Goal: Transaction & Acquisition: Obtain resource

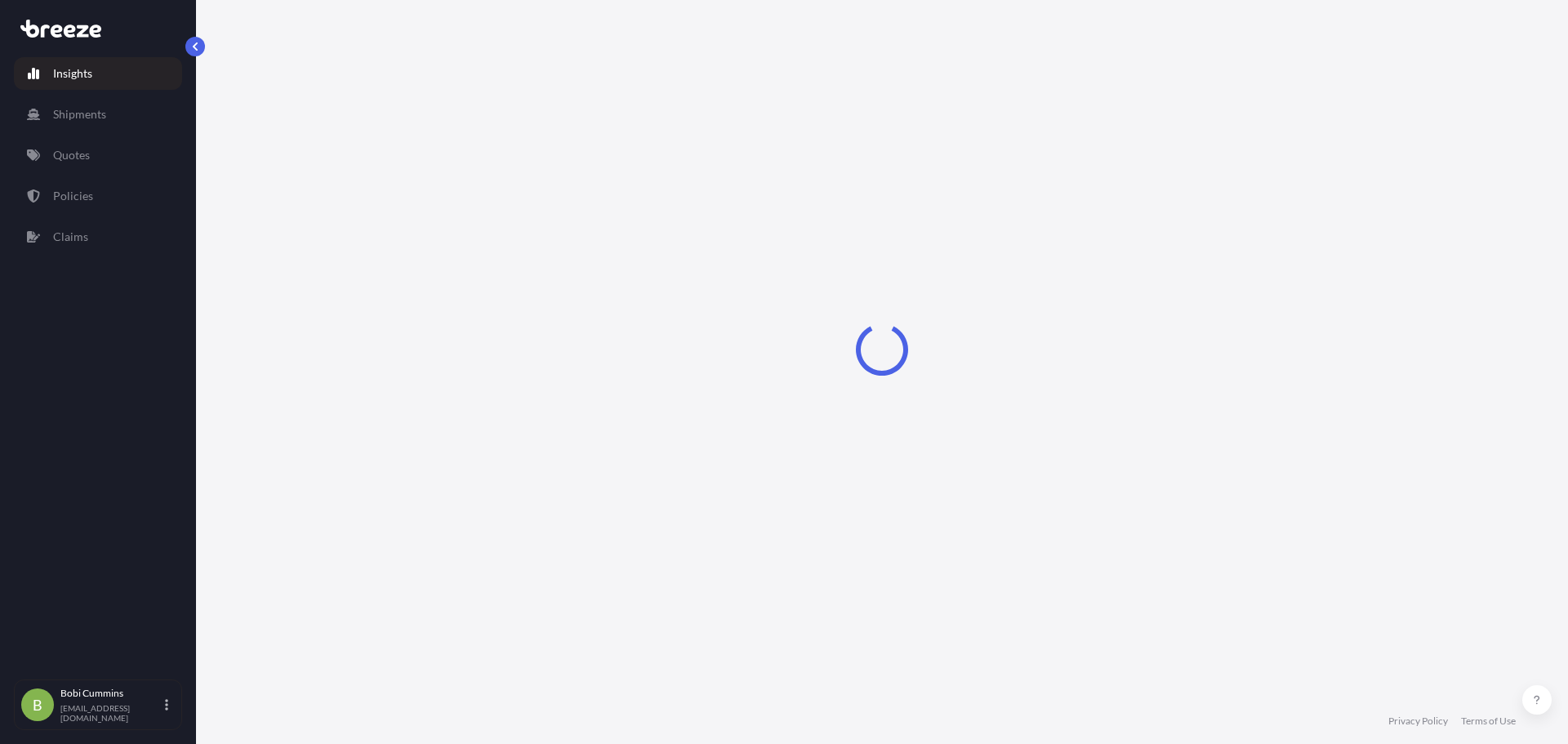
select select "2025"
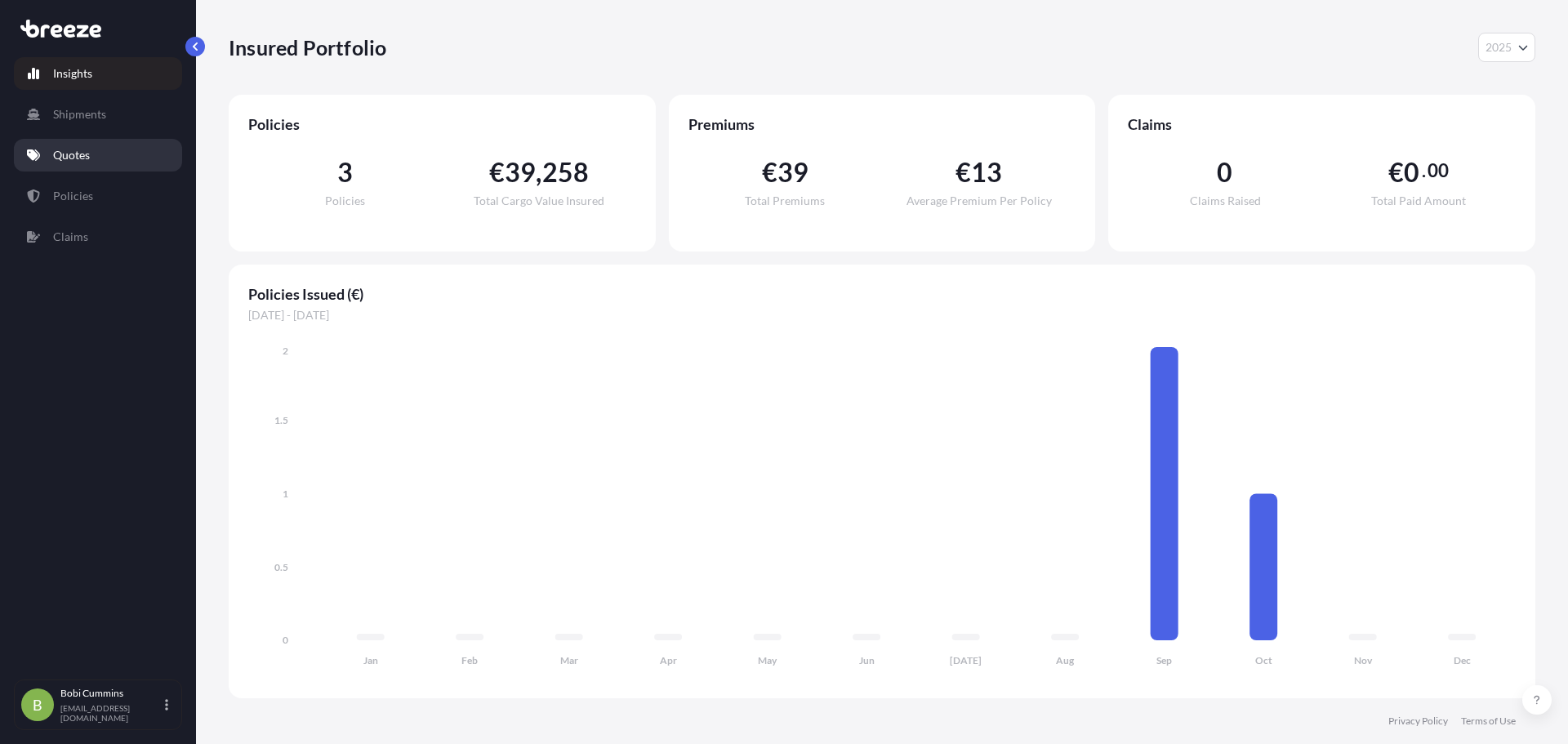
click at [108, 159] on link "Quotes" at bounding box center [98, 155] width 169 height 33
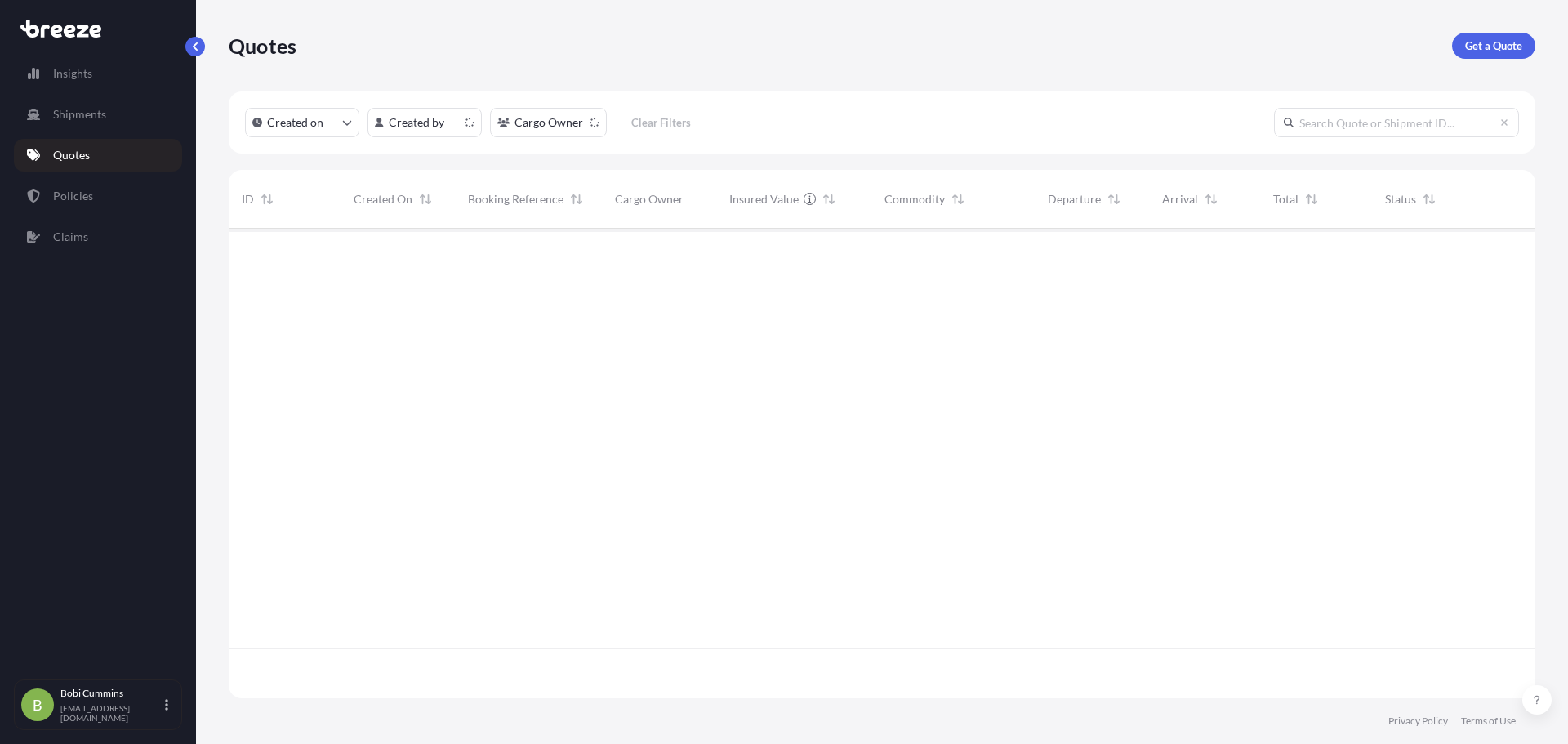
scroll to position [466, 1295]
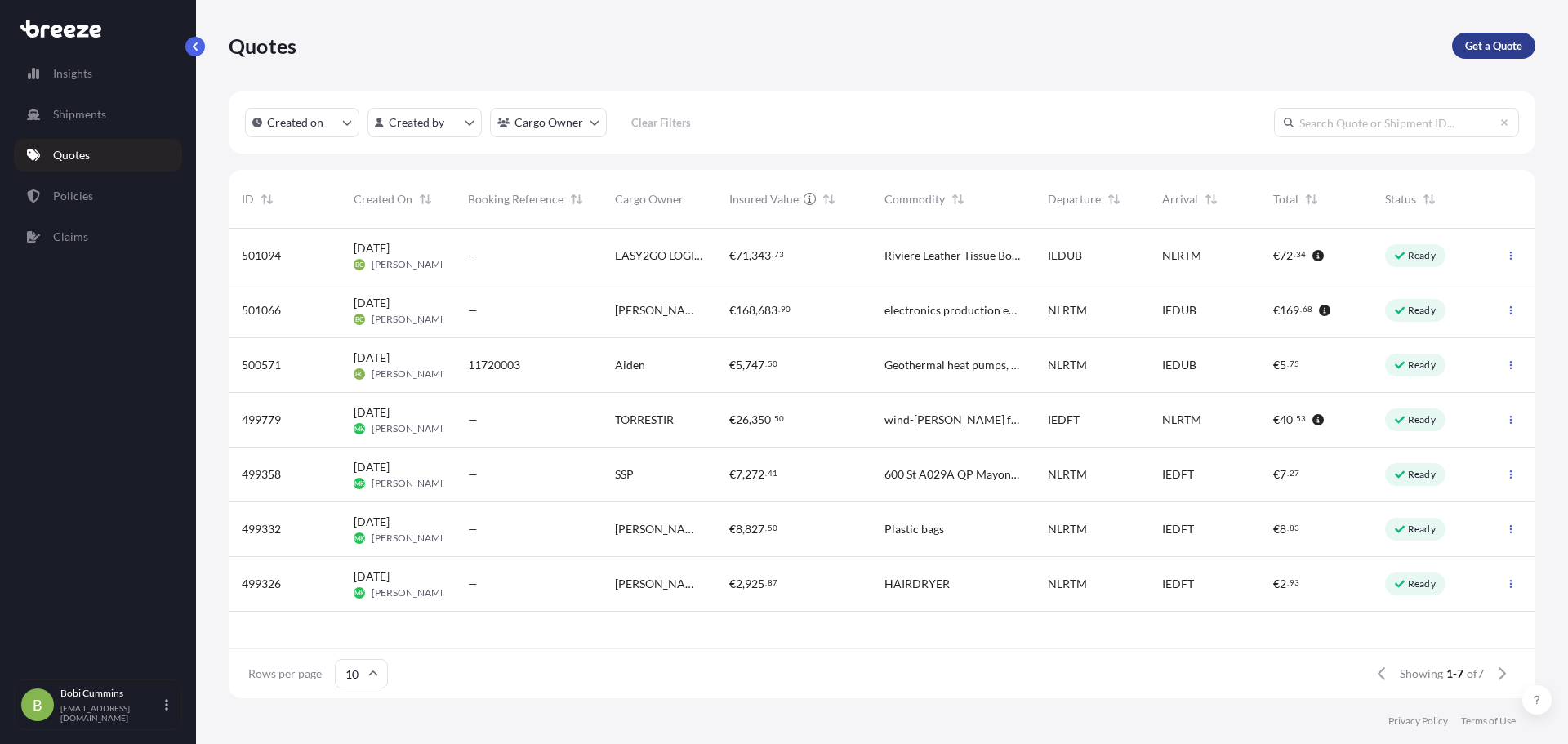
click at [1495, 48] on p "Get a Quote" at bounding box center [1493, 46] width 57 height 16
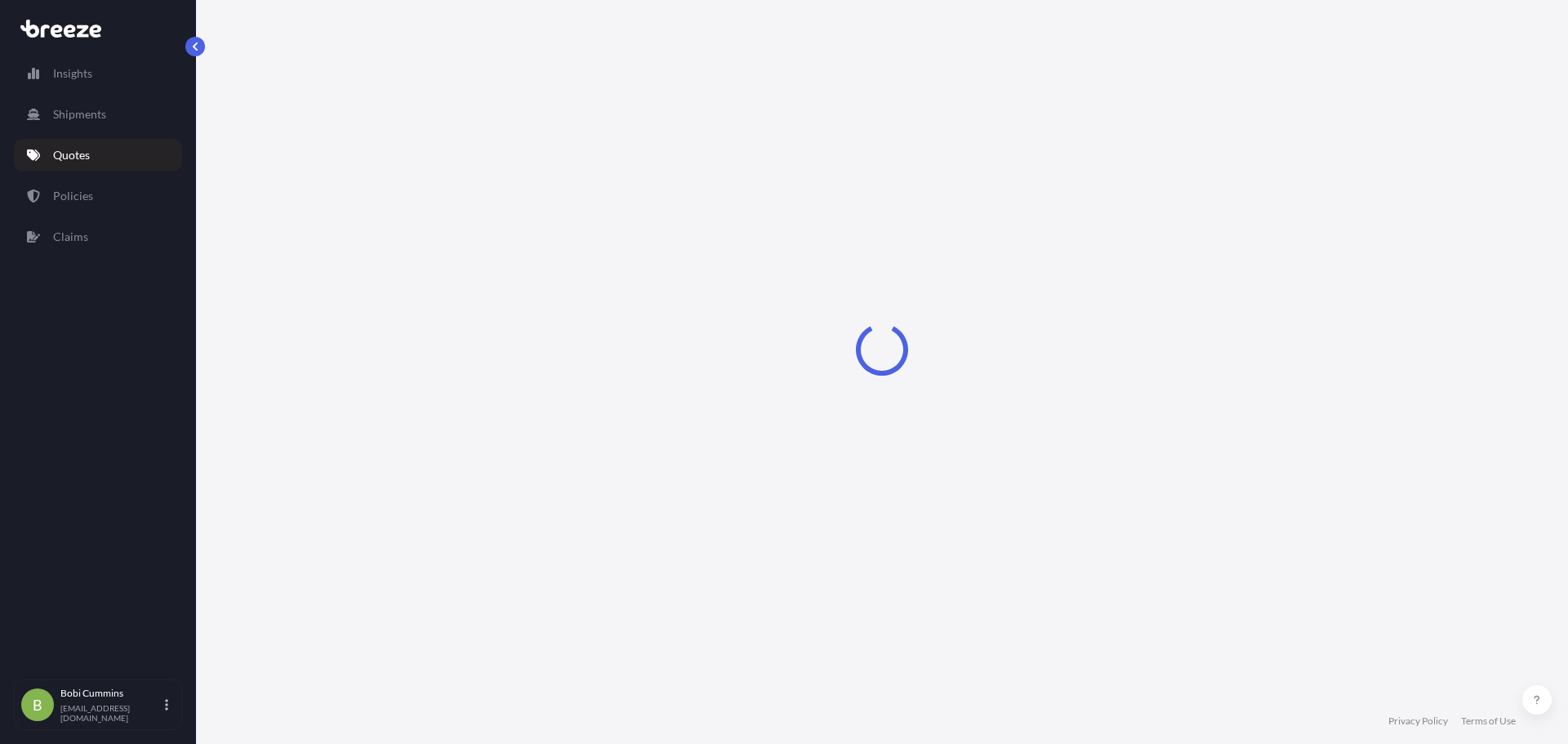
select select "Sea"
select select "1"
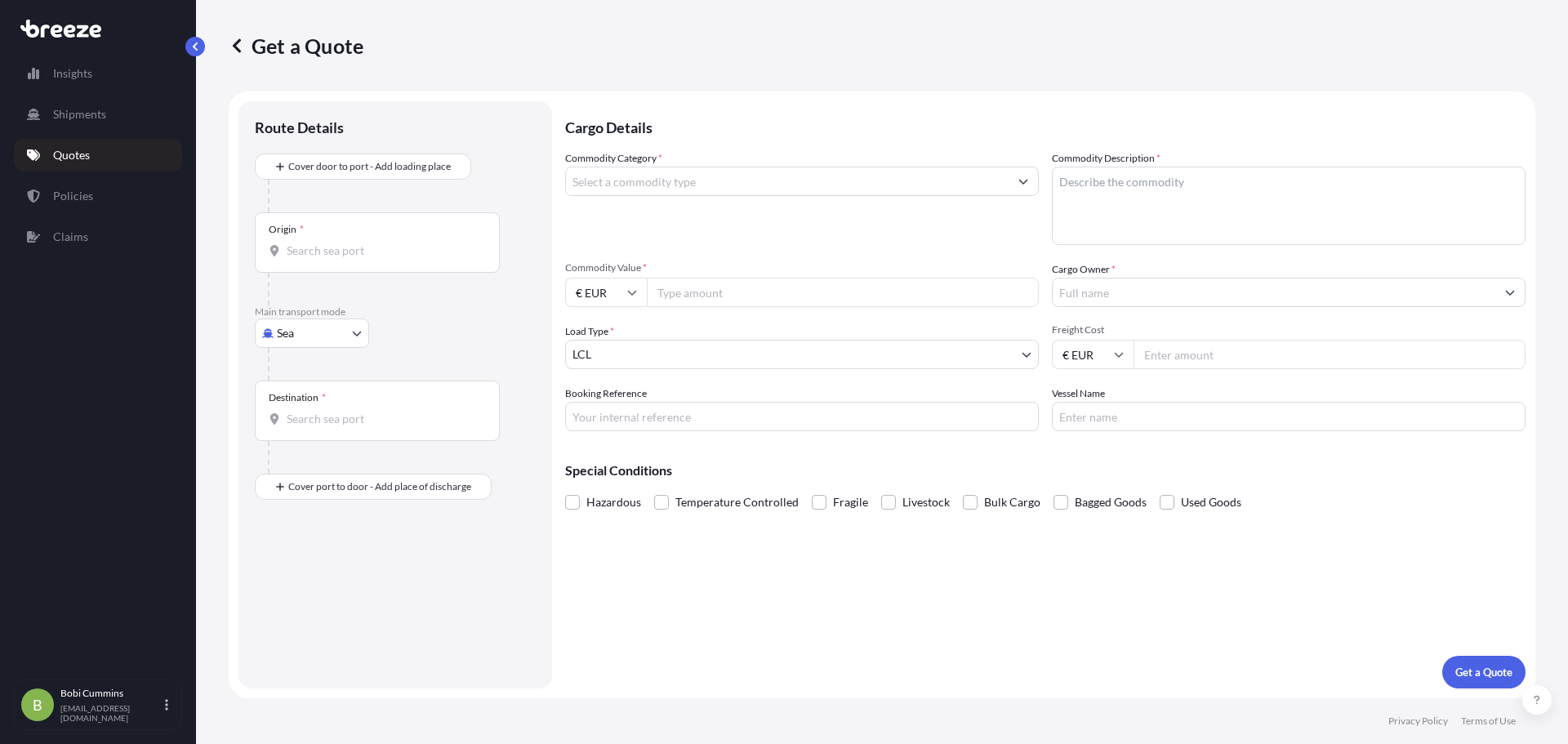
click at [379, 228] on div "Origin *" at bounding box center [376, 243] width 245 height 61
click at [379, 243] on input "Origin *" at bounding box center [382, 251] width 193 height 16
click at [338, 255] on input "Origin *" at bounding box center [382, 251] width 193 height 16
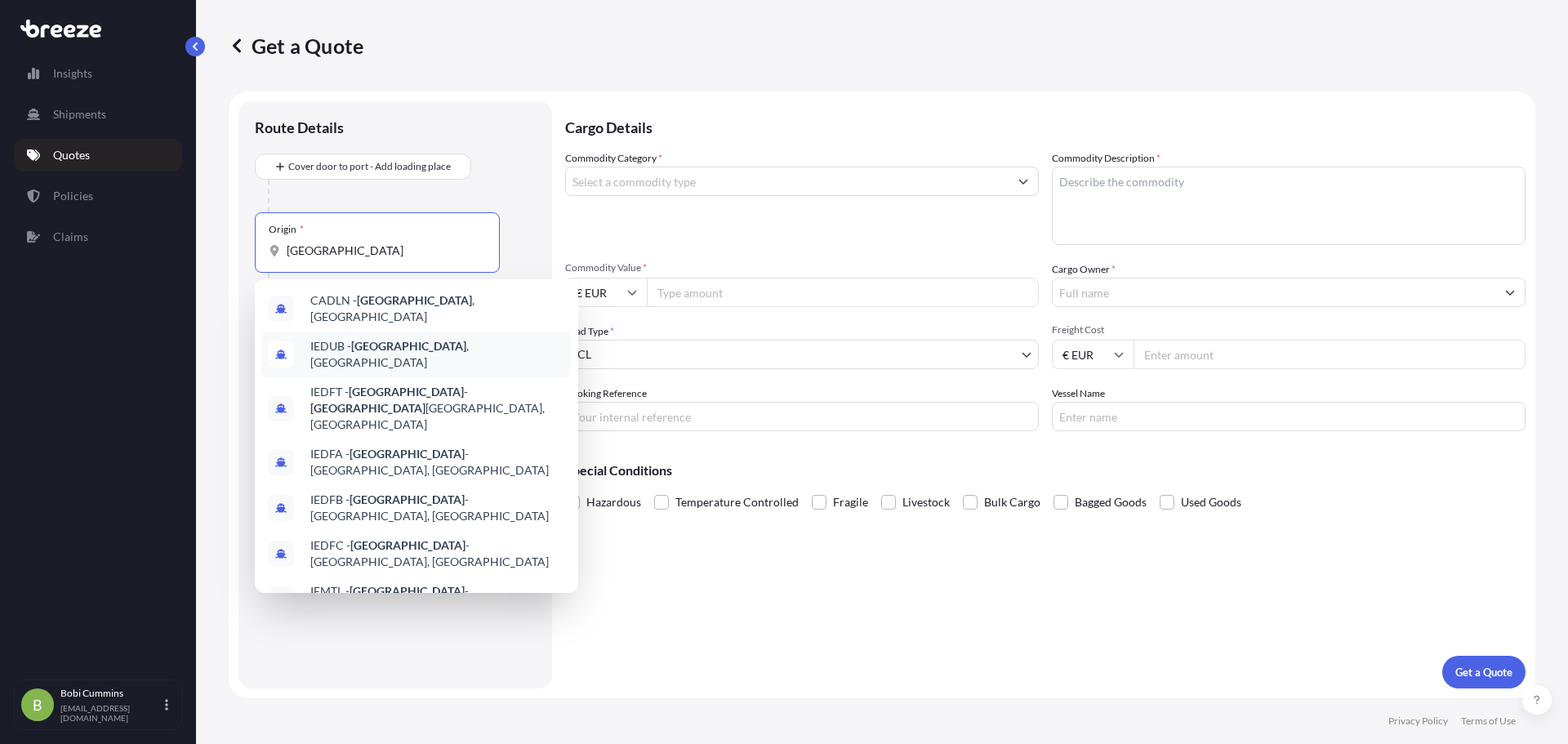
click at [397, 357] on div "IEDUB - [GEOGRAPHIC_DATA] , [GEOGRAPHIC_DATA]" at bounding box center [416, 355] width 310 height 46
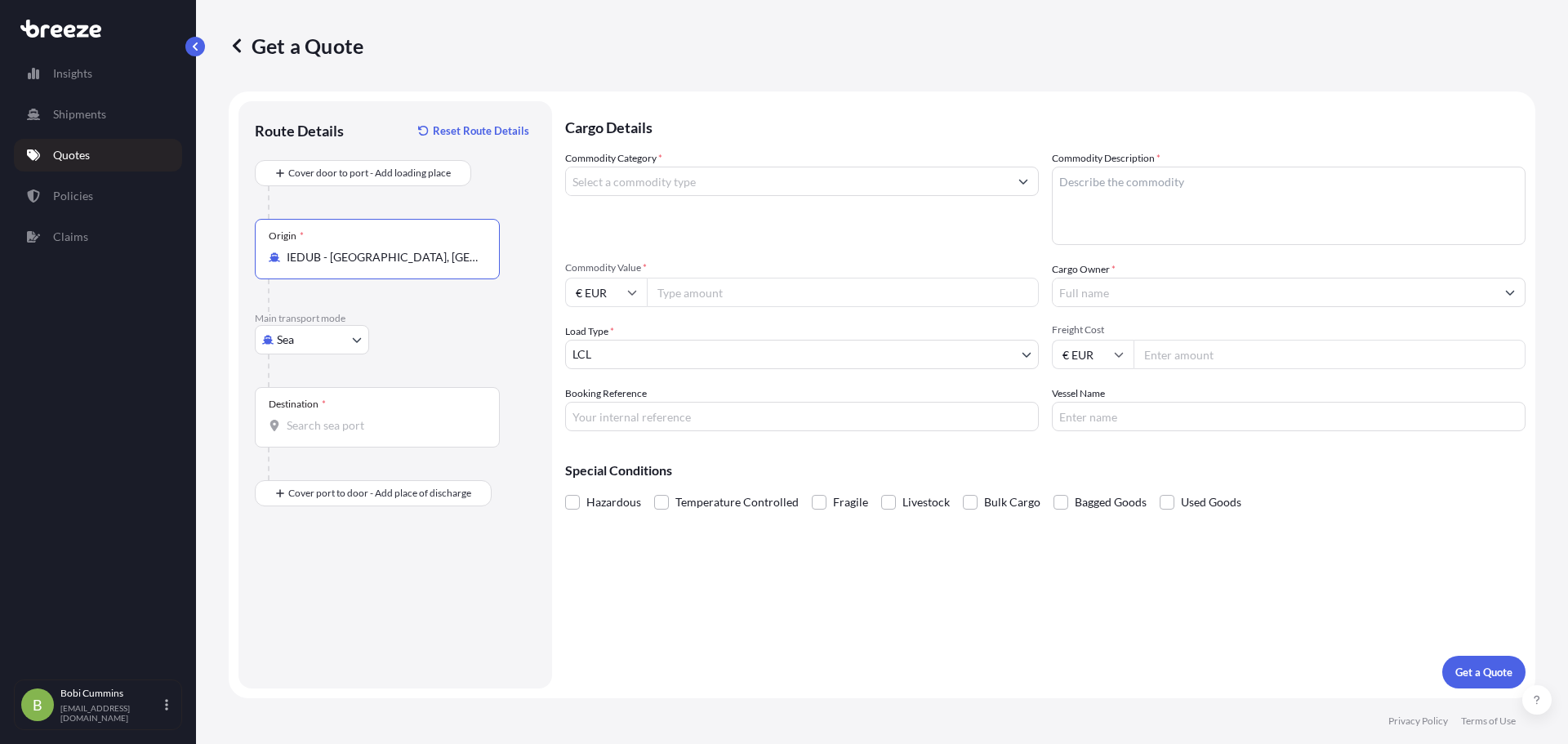
type input "IEDUB - [GEOGRAPHIC_DATA], [GEOGRAPHIC_DATA]"
click at [334, 411] on div "Destination *" at bounding box center [376, 417] width 245 height 61
click at [334, 417] on input "Destination *" at bounding box center [382, 425] width 193 height 16
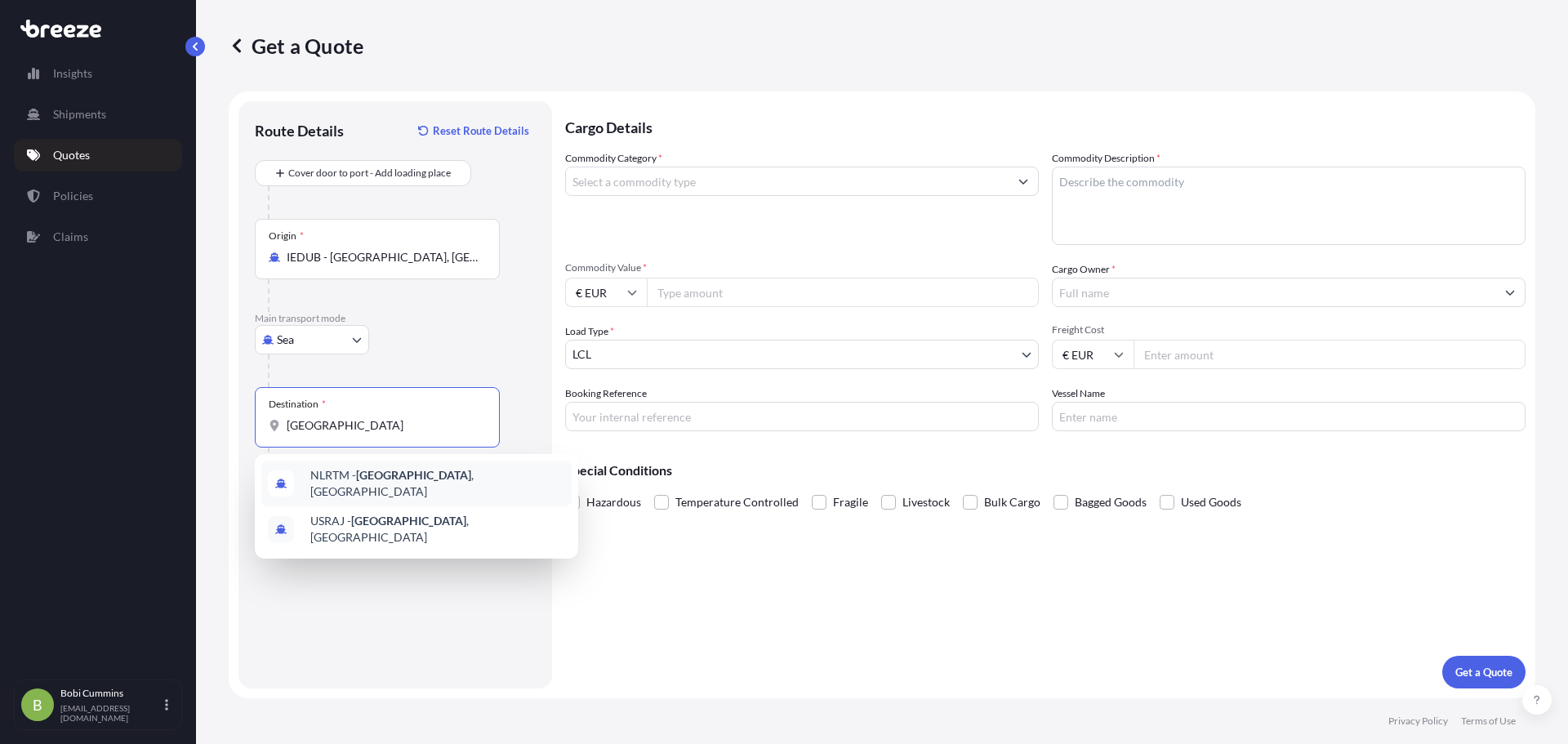
click at [415, 474] on span "NLRTM - [GEOGRAPHIC_DATA] , [GEOGRAPHIC_DATA]" at bounding box center [437, 483] width 255 height 33
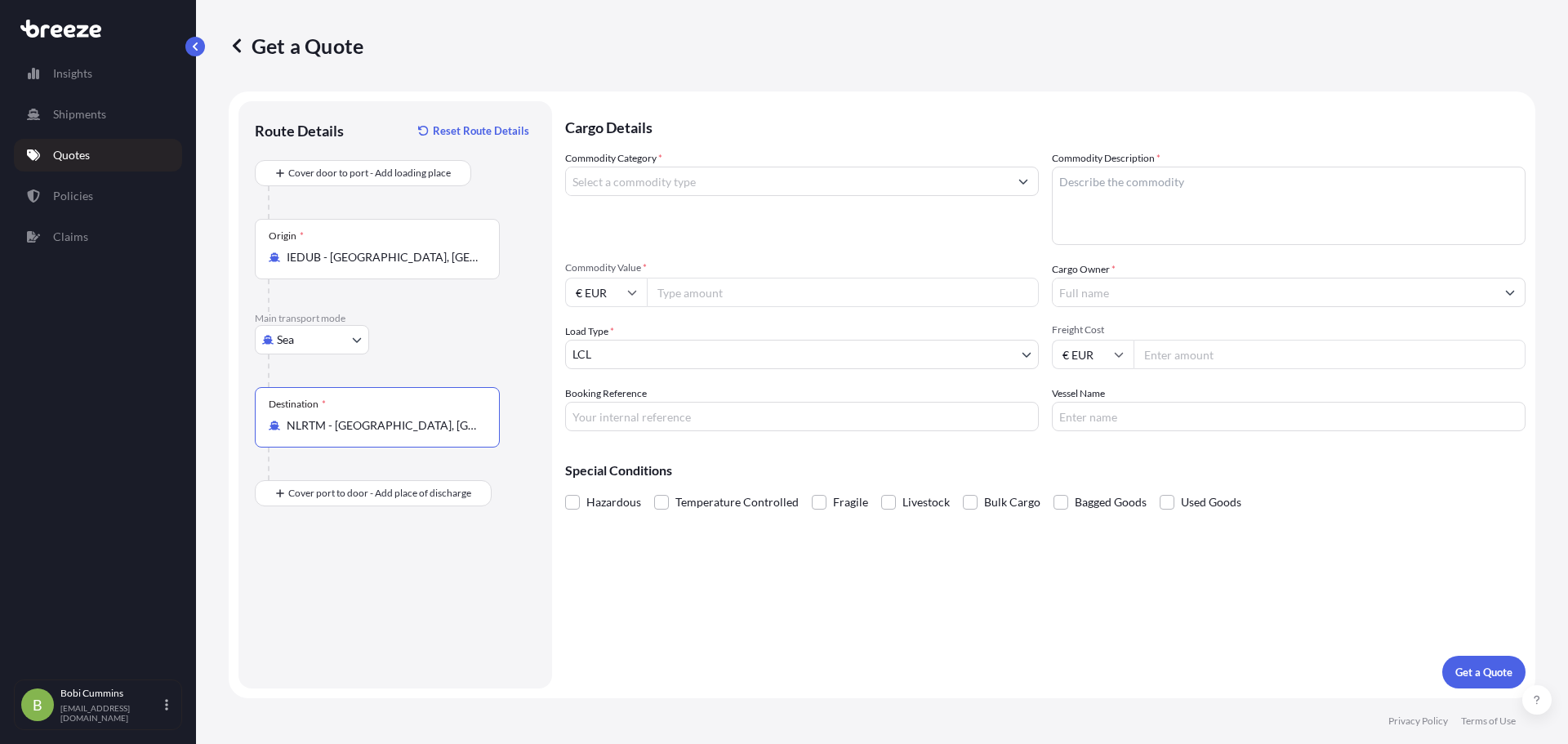
type input "NLRTM - [GEOGRAPHIC_DATA], [GEOGRAPHIC_DATA]"
click at [661, 183] on input "Commodity Category *" at bounding box center [786, 181] width 442 height 29
drag, startPoint x: 765, startPoint y: 180, endPoint x: 392, endPoint y: 176, distance: 373.0
click at [392, 176] on form "Route Details Reset Route Details Cover door to port - Add loading place Place …" at bounding box center [881, 395] width 1307 height 607
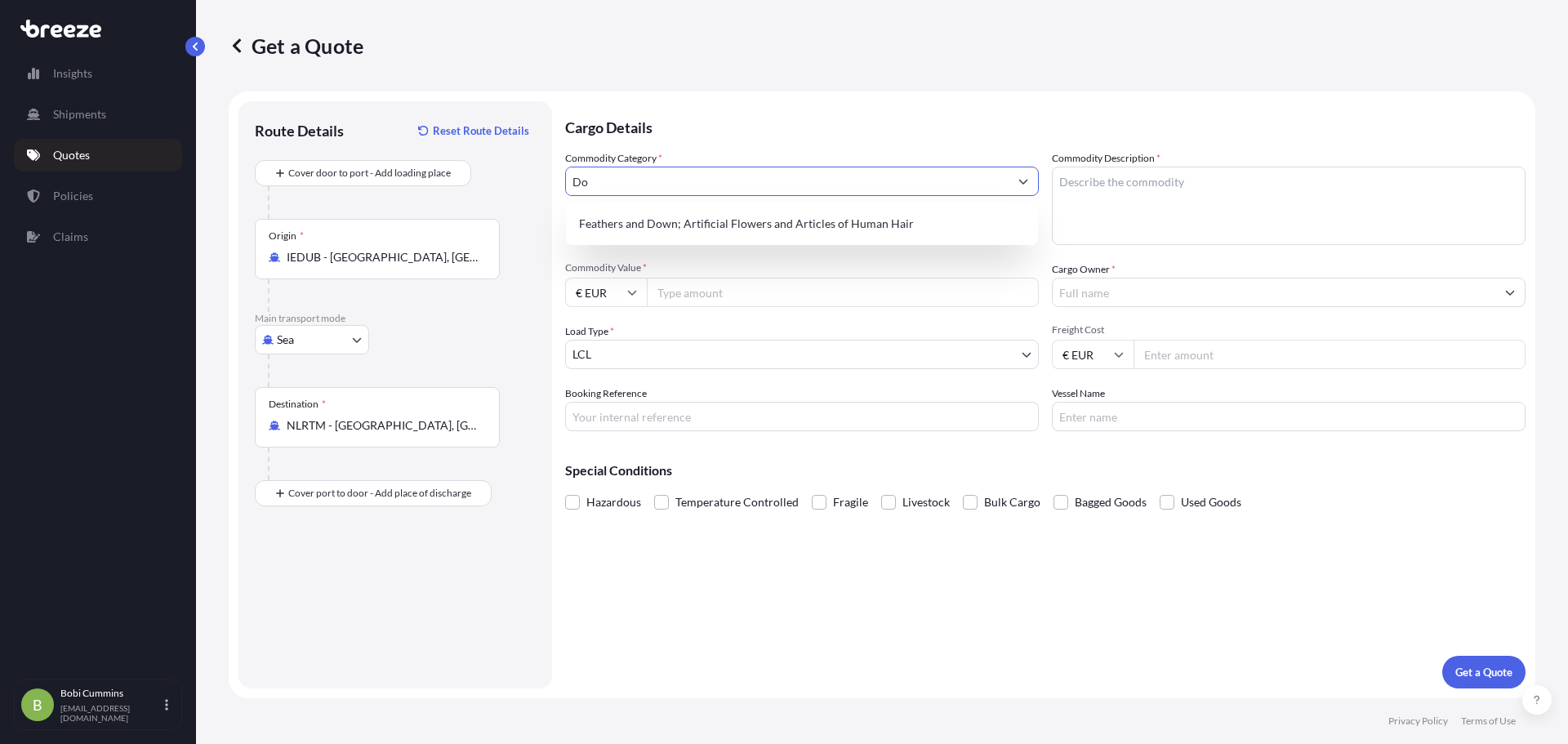
type input "D"
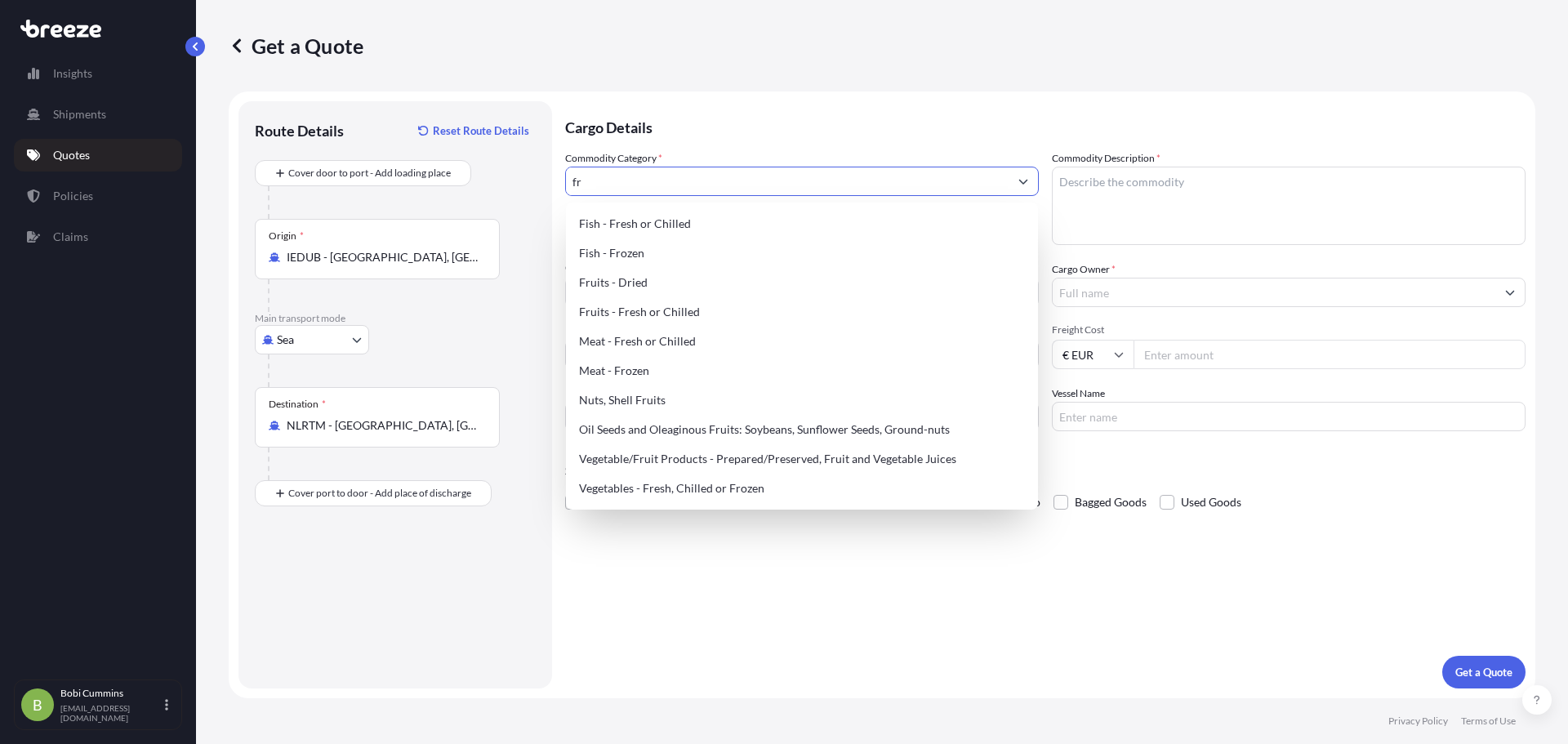
type input "f"
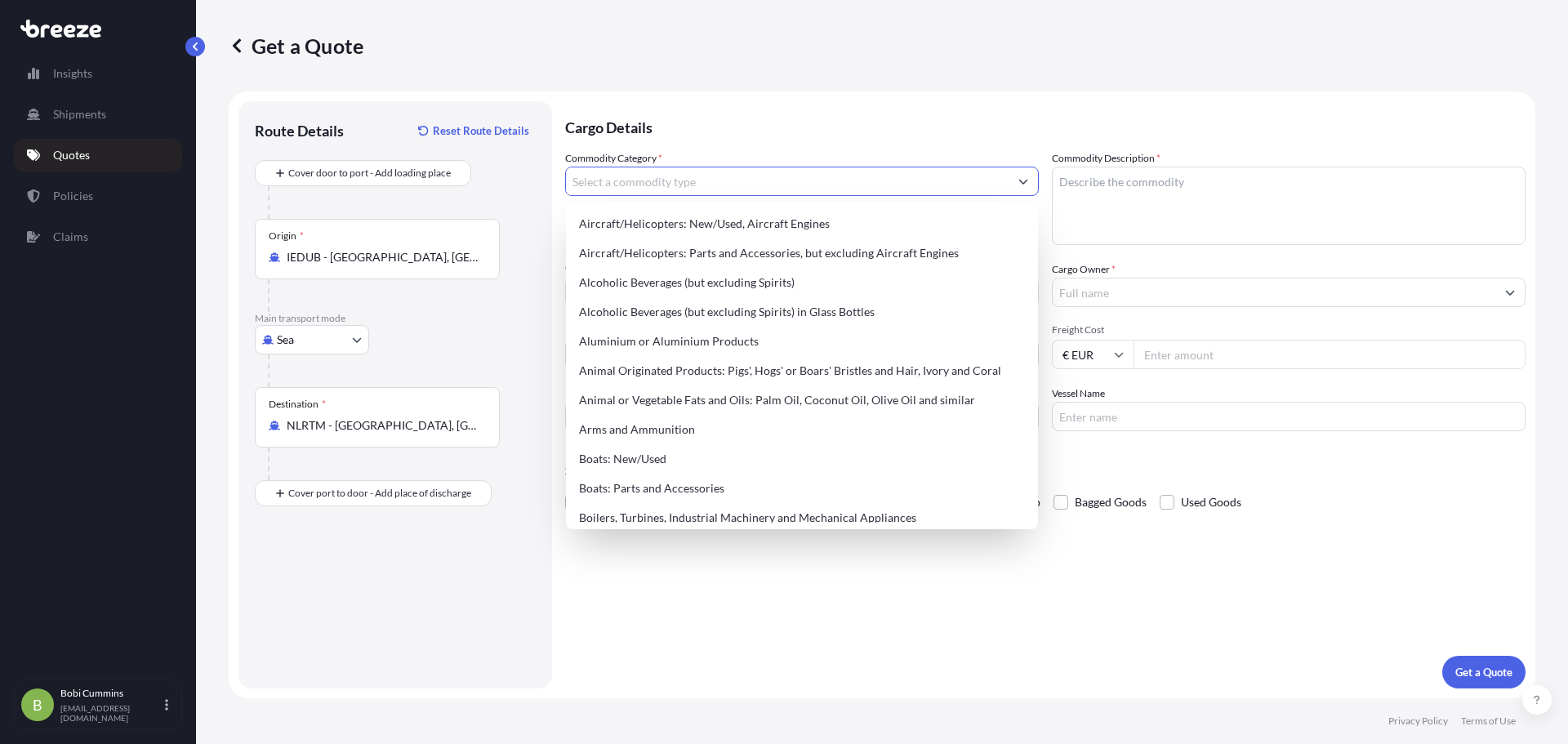
click at [721, 181] on input "Commodity Category *" at bounding box center [786, 181] width 442 height 29
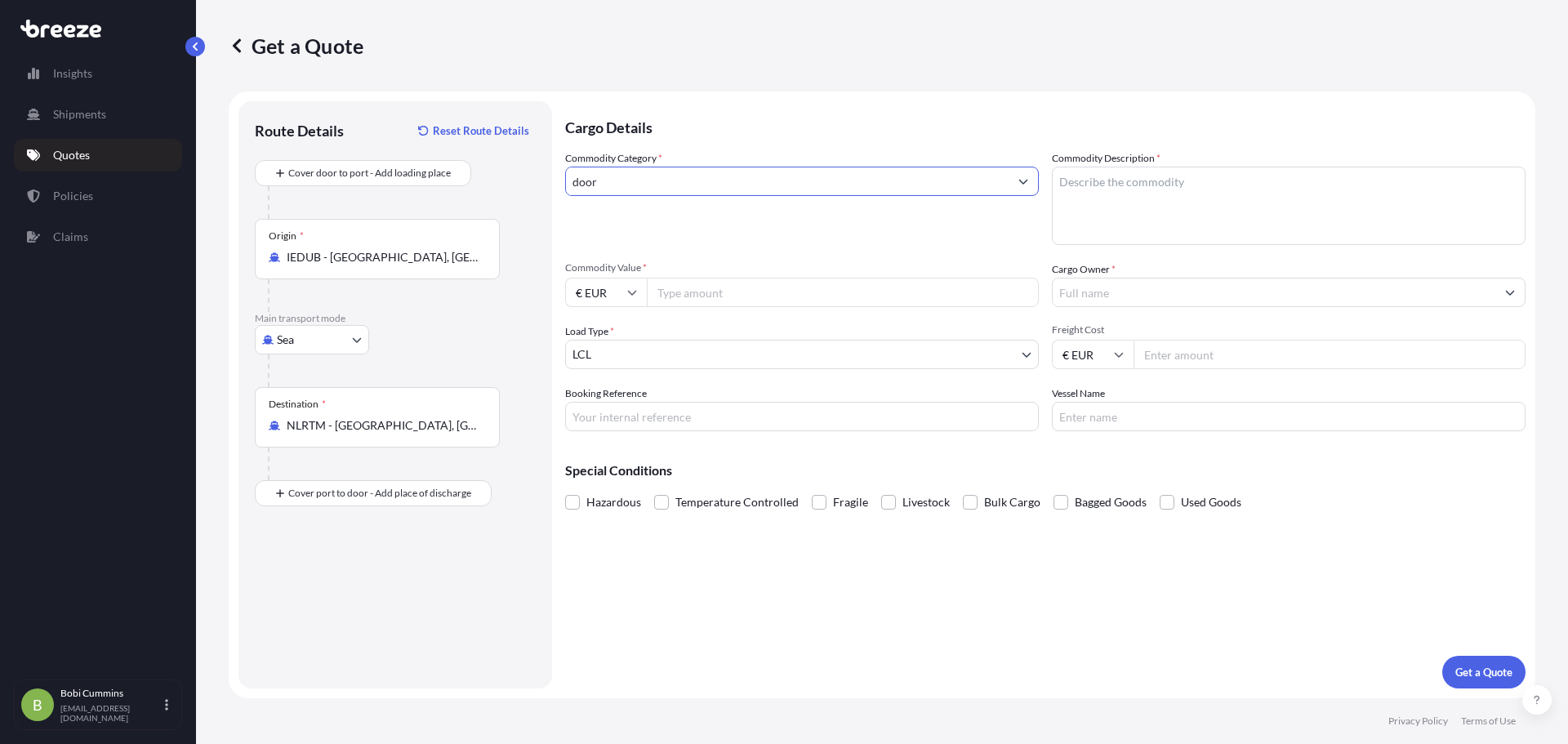
click at [602, 193] on input "door" at bounding box center [786, 181] width 442 height 29
click at [1026, 182] on icon "Show suggestions" at bounding box center [1023, 182] width 9 height 5
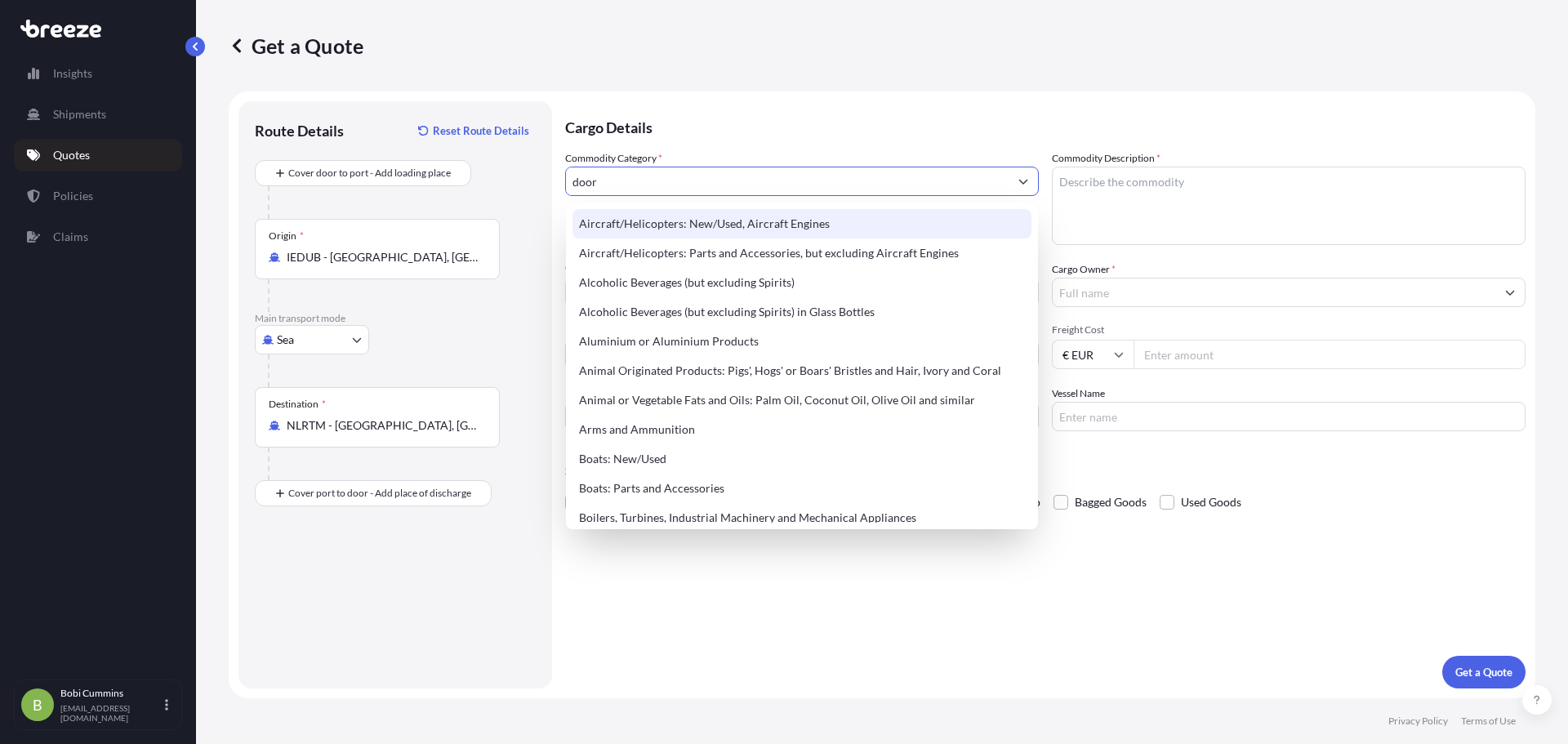
drag, startPoint x: 735, startPoint y: 192, endPoint x: 539, endPoint y: 187, distance: 196.1
click at [539, 187] on form "Route Details Reset Route Details Cover door to port - Add loading place Place …" at bounding box center [881, 395] width 1307 height 607
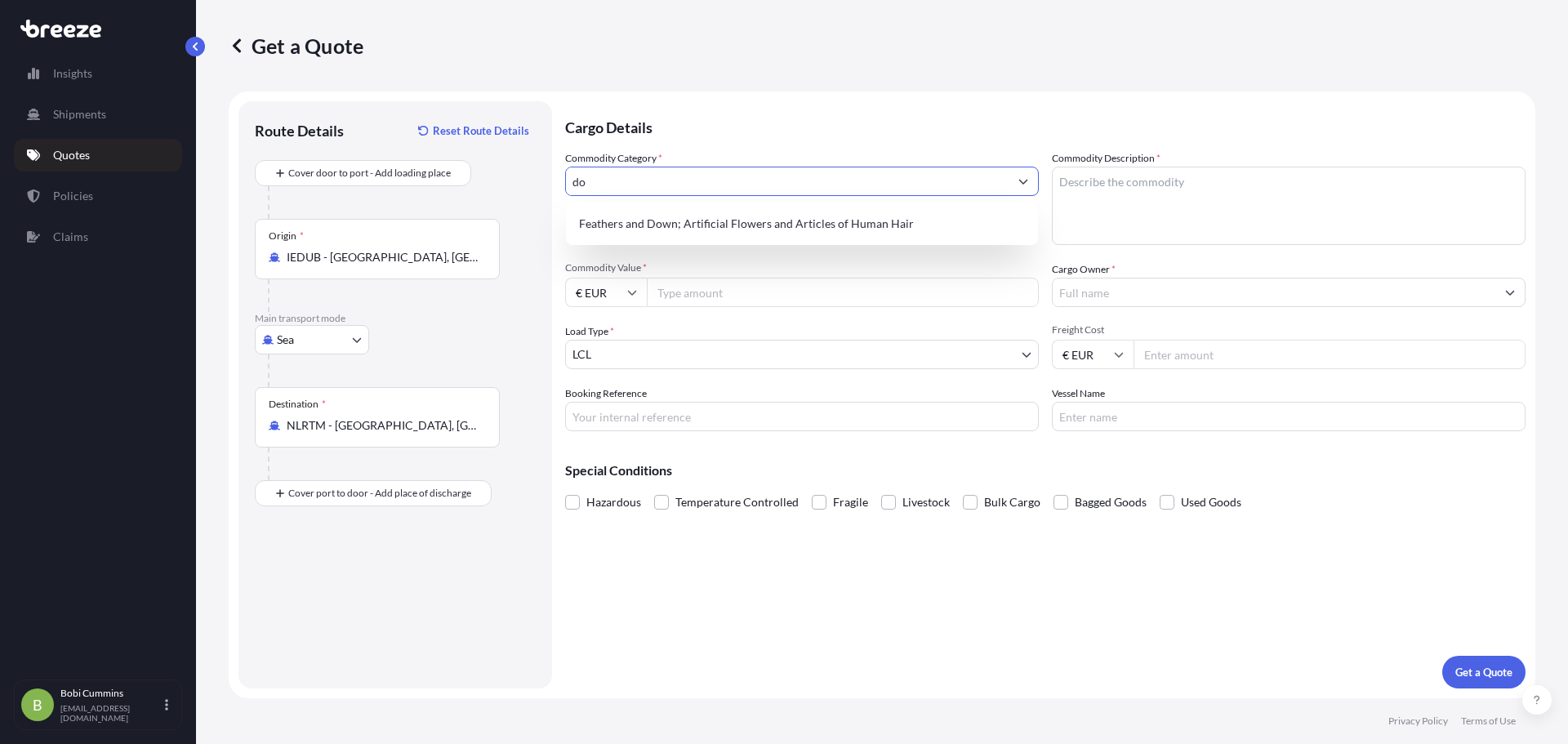
type input "d"
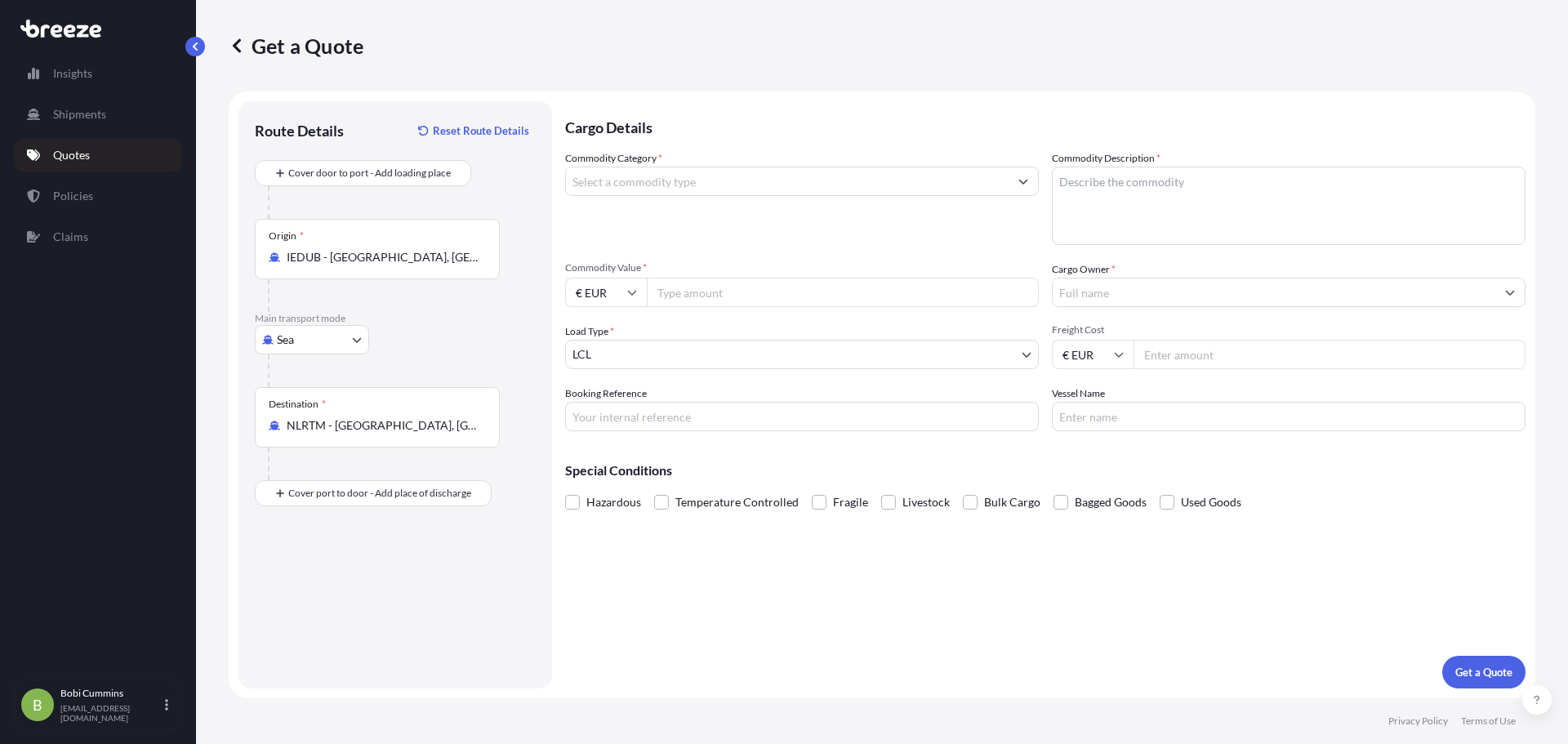
click at [705, 182] on input "Commodity Category *" at bounding box center [786, 181] width 442 height 29
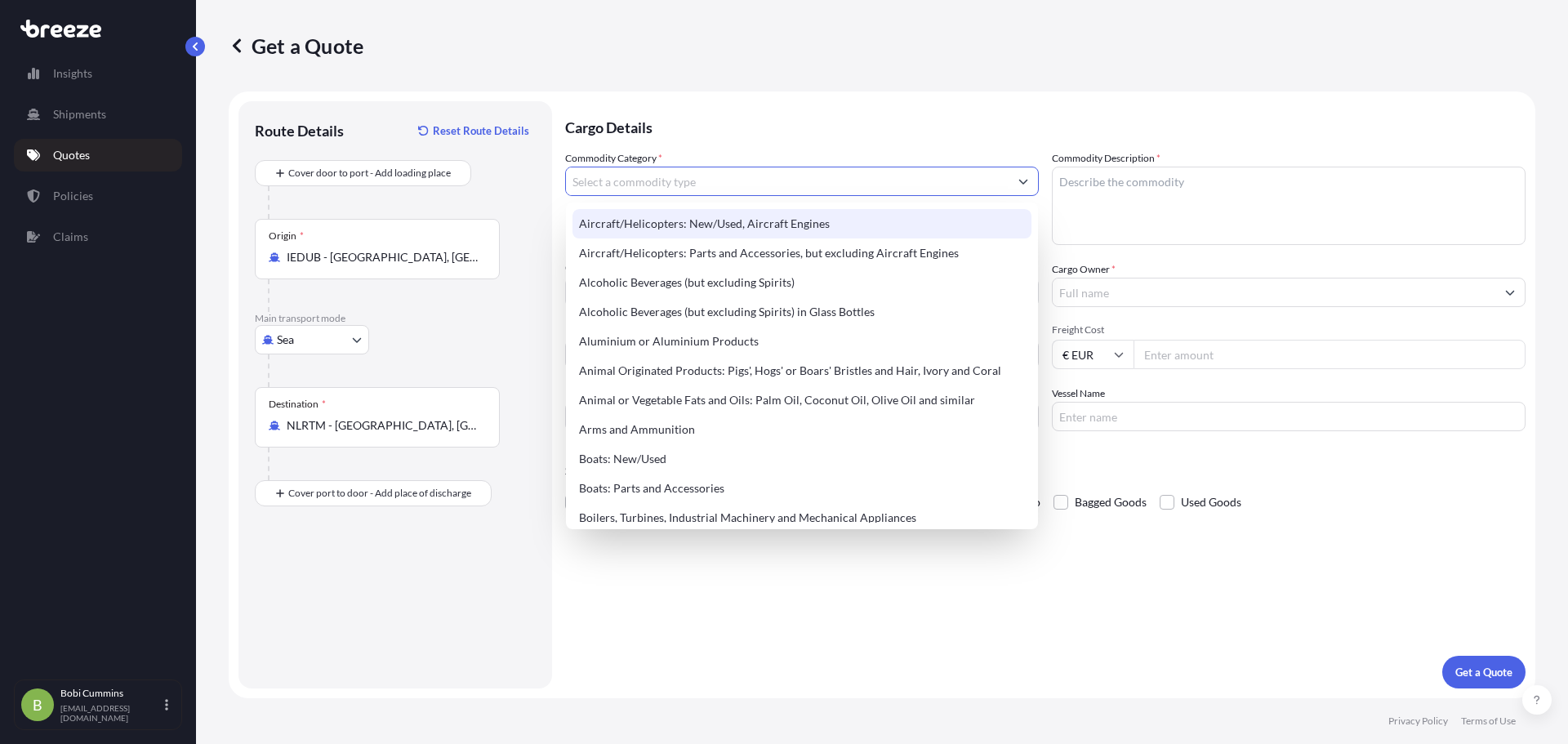
click at [726, 189] on input "Commodity Category *" at bounding box center [786, 181] width 442 height 29
drag, startPoint x: 637, startPoint y: 192, endPoint x: 444, endPoint y: 192, distance: 193.0
click at [444, 192] on form "Route Details Reset Route Details Cover door to port - Add loading place Place …" at bounding box center [881, 395] width 1307 height 607
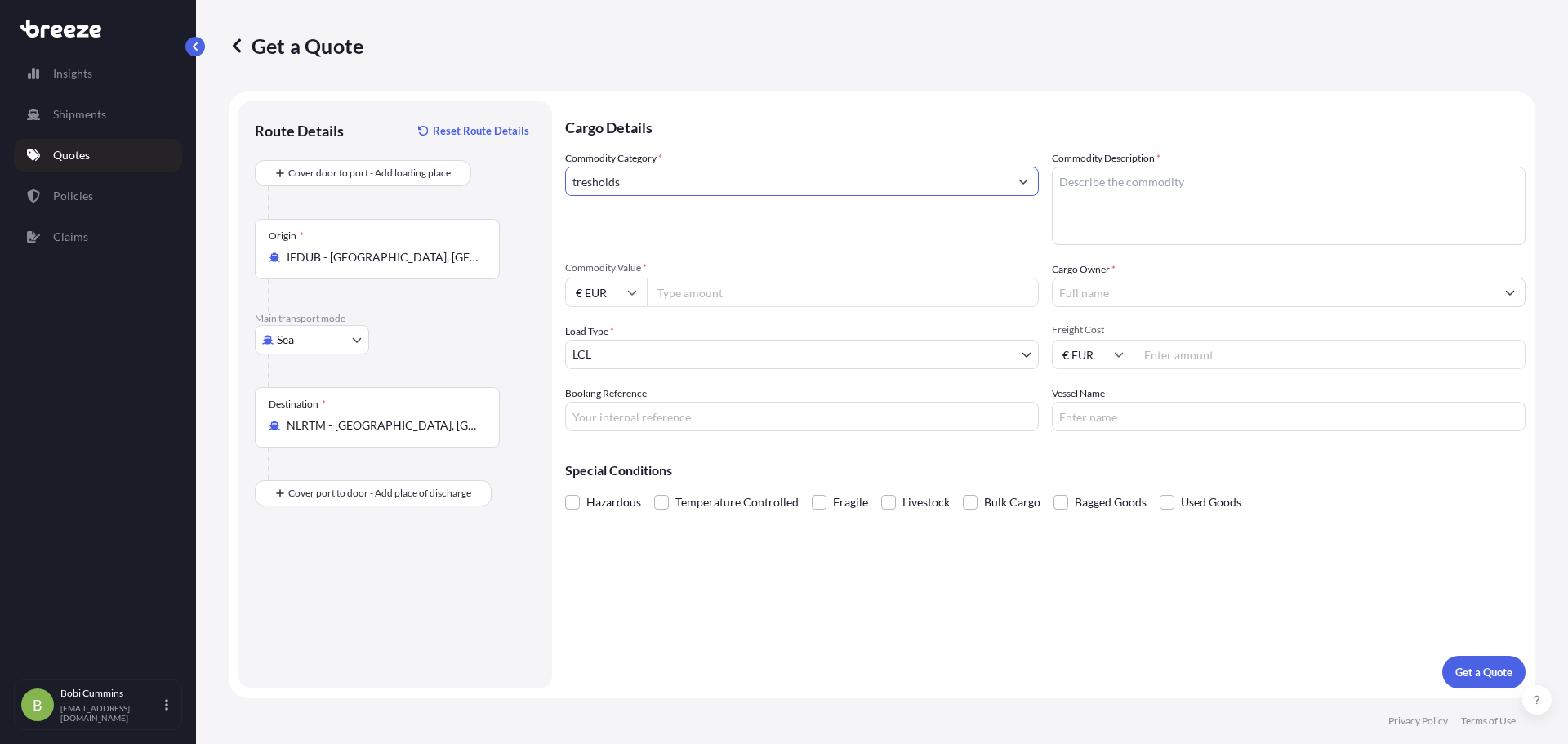
drag, startPoint x: 962, startPoint y: 189, endPoint x: 598, endPoint y: 200, distance: 364.2
click at [598, 200] on div "Commodity Category * tresholds" at bounding box center [801, 198] width 474 height 95
type input "t"
click at [801, 175] on input "Commodity Category *" at bounding box center [786, 181] width 442 height 29
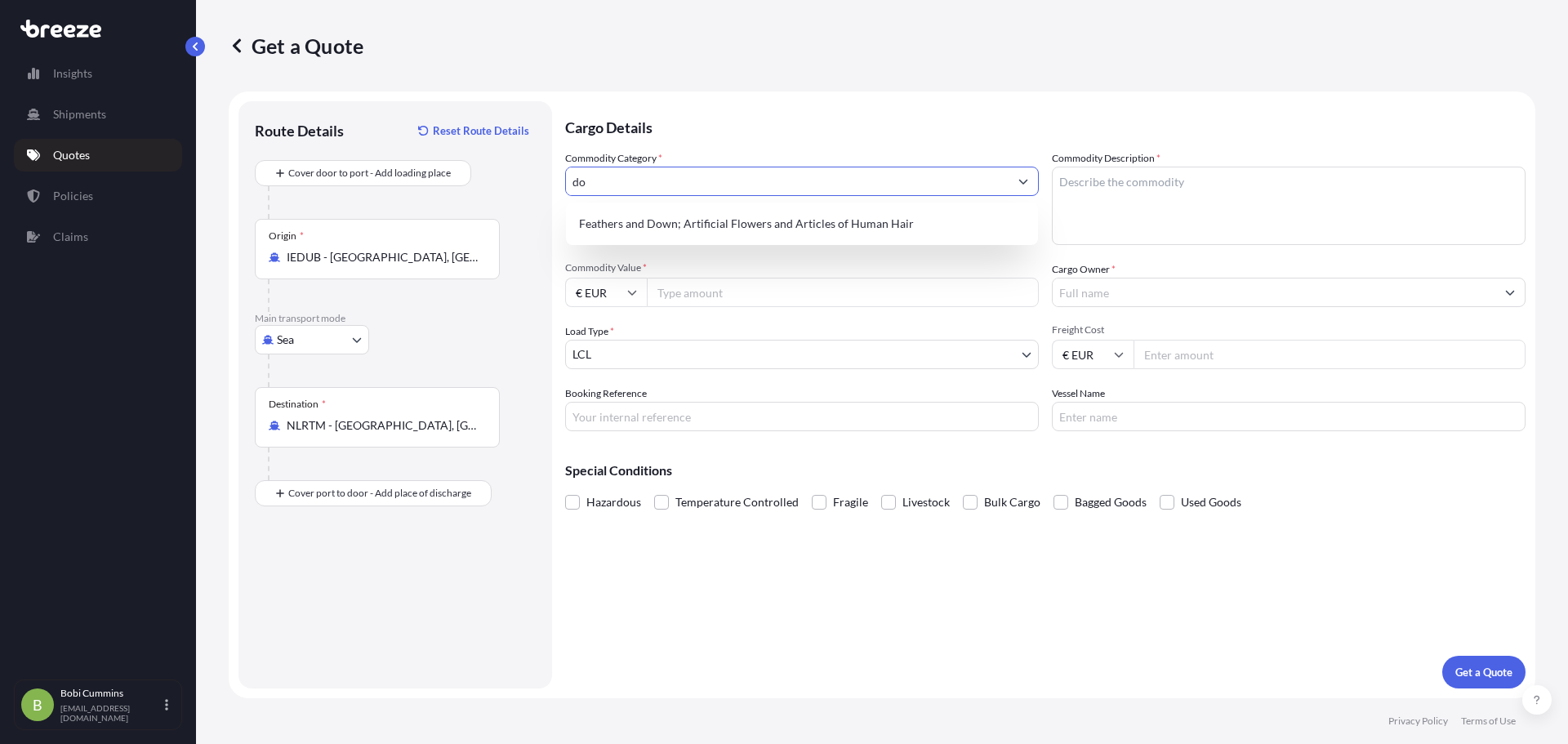
type input "d"
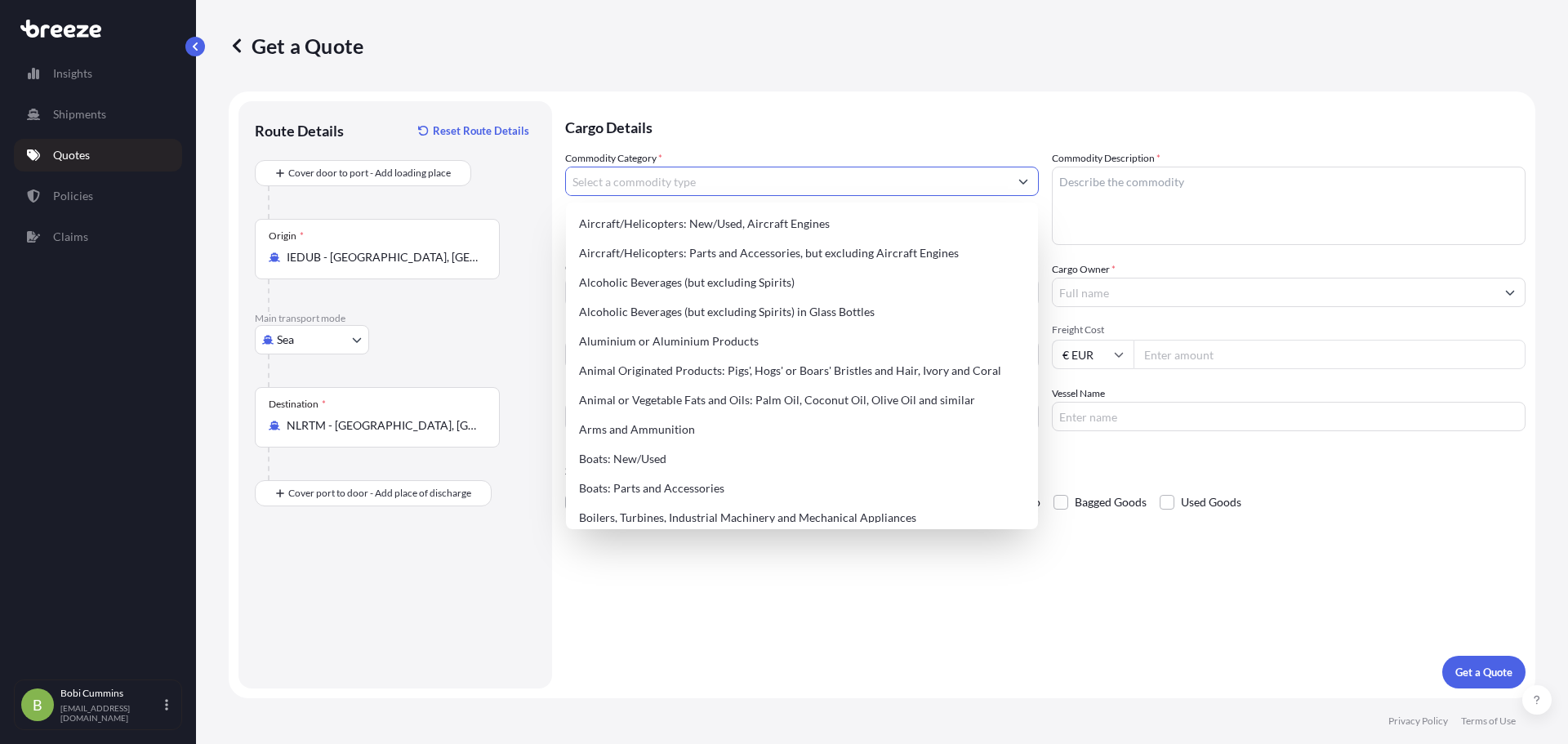
type input "r"
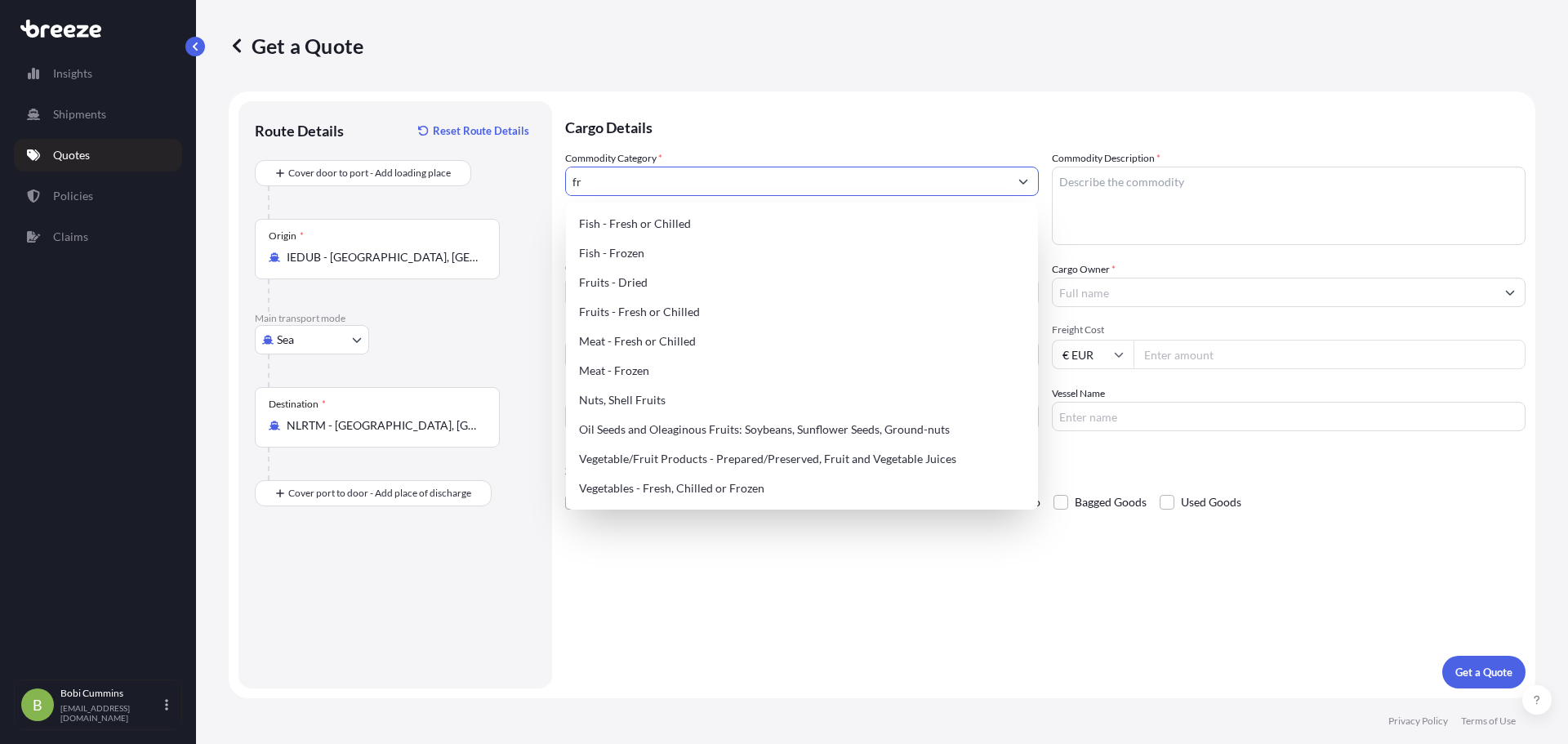
type input "f"
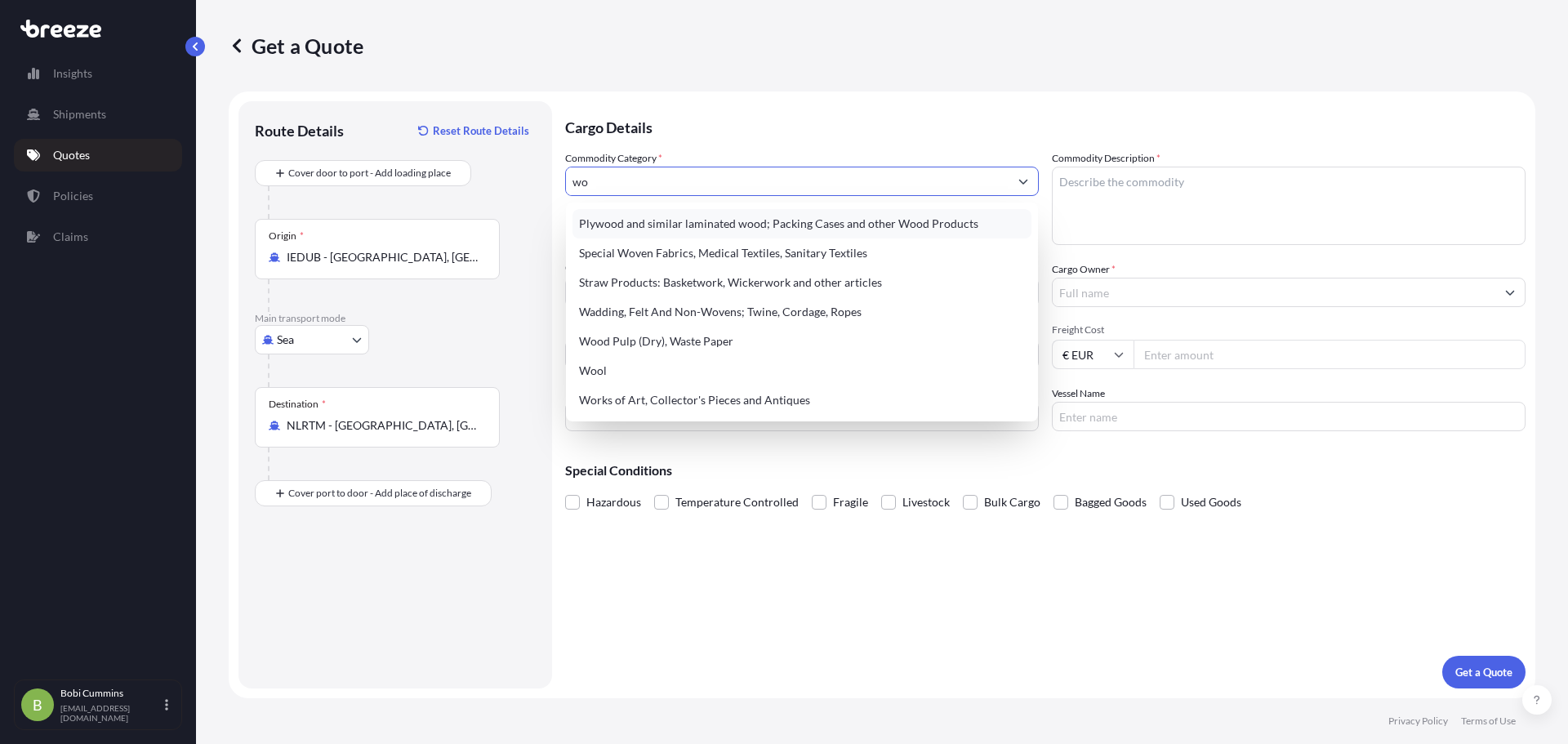
type input "w"
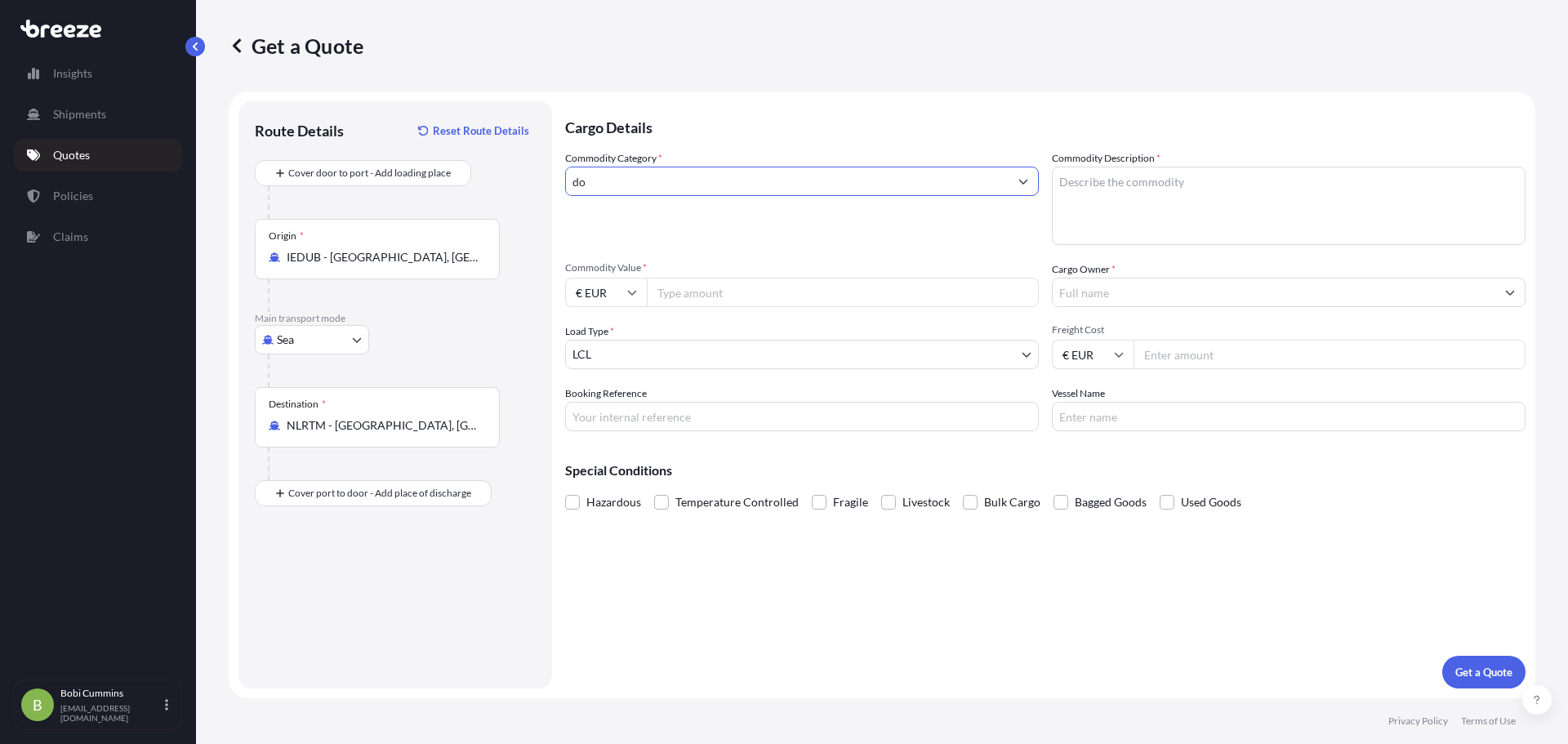
type input "d"
drag, startPoint x: 872, startPoint y: 185, endPoint x: 915, endPoint y: 194, distance: 43.9
click at [872, 185] on input "Commodity Category *" at bounding box center [786, 181] width 442 height 29
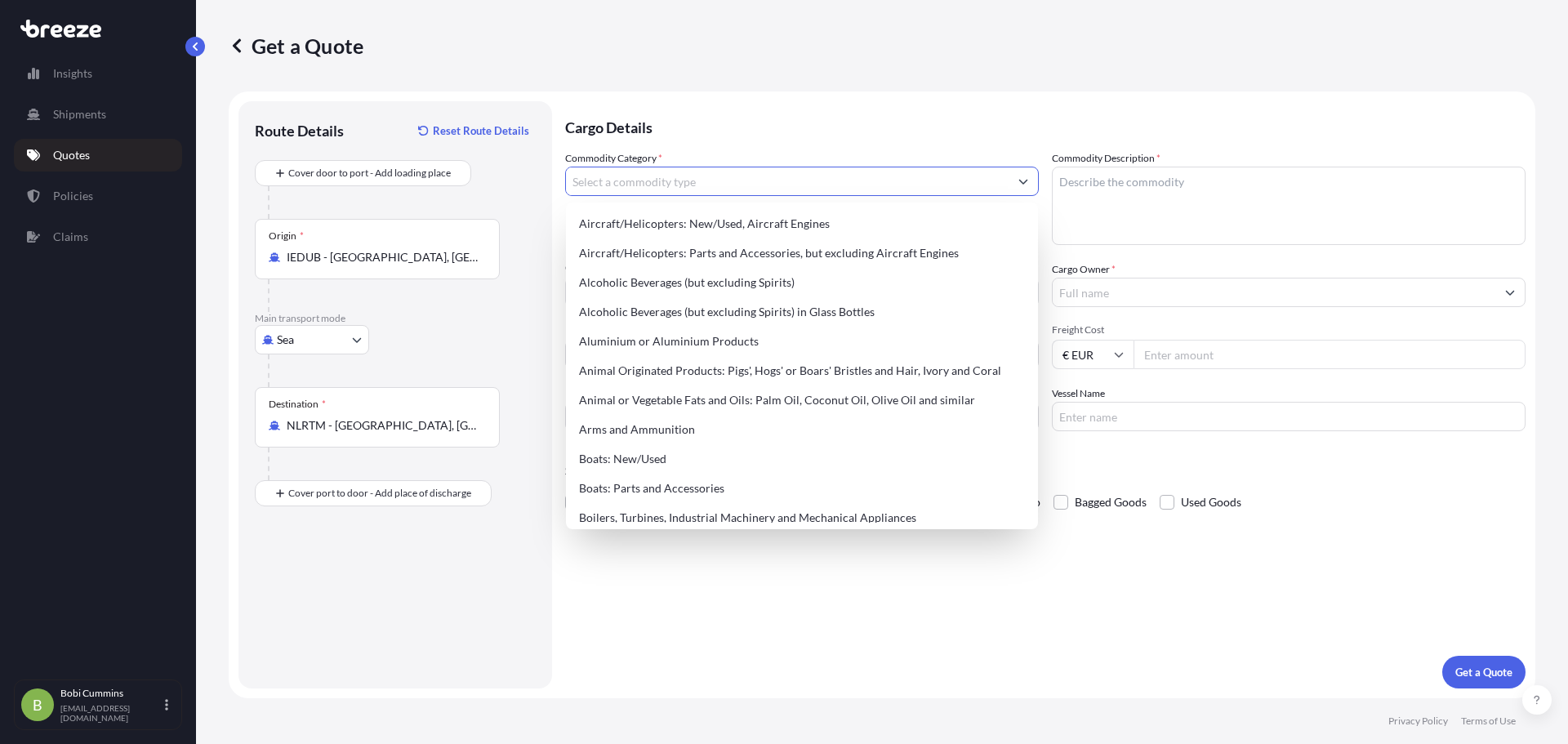
click at [1155, 209] on textarea "Commodity Description *" at bounding box center [1289, 206] width 474 height 79
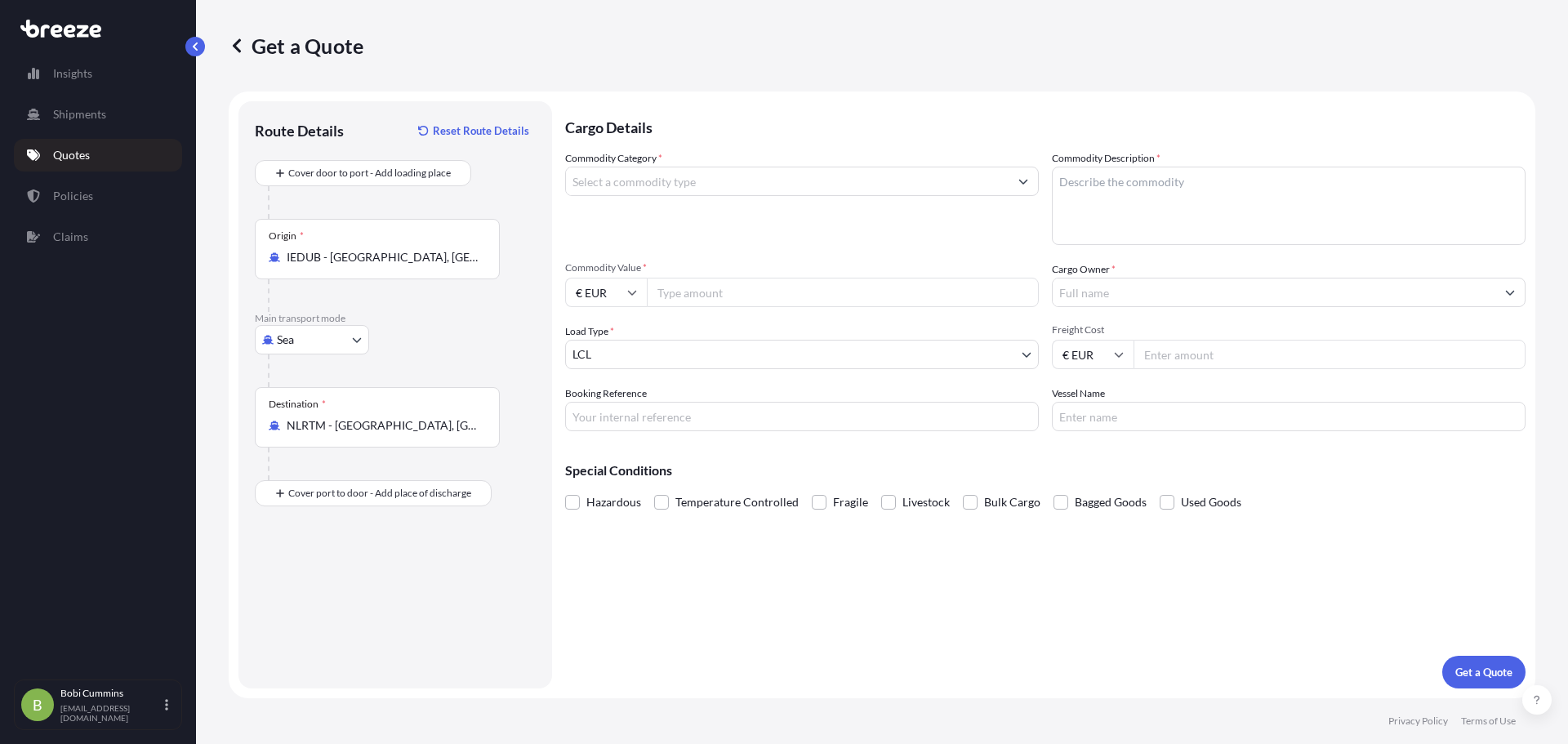
click at [710, 192] on input "Commodity Category *" at bounding box center [786, 181] width 442 height 29
click at [758, 290] on input "Commodity Value *" at bounding box center [842, 292] width 392 height 29
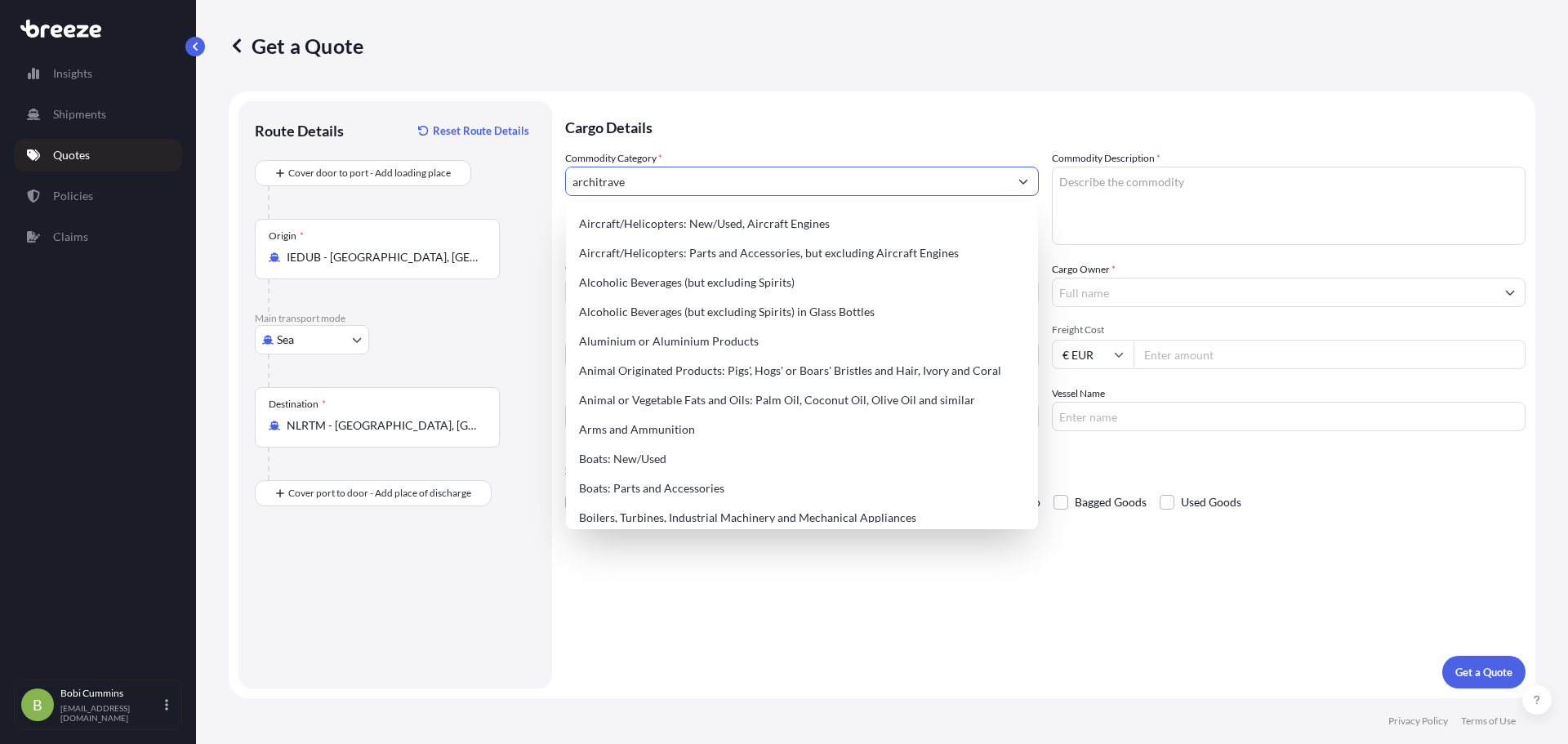
click at [847, 193] on input "architrave" at bounding box center [786, 181] width 442 height 29
drag, startPoint x: 828, startPoint y: 178, endPoint x: 303, endPoint y: 178, distance: 525.0
click at [303, 178] on form "Route Details Reset Route Details Cover door to port - Add loading place Place …" at bounding box center [881, 395] width 1307 height 607
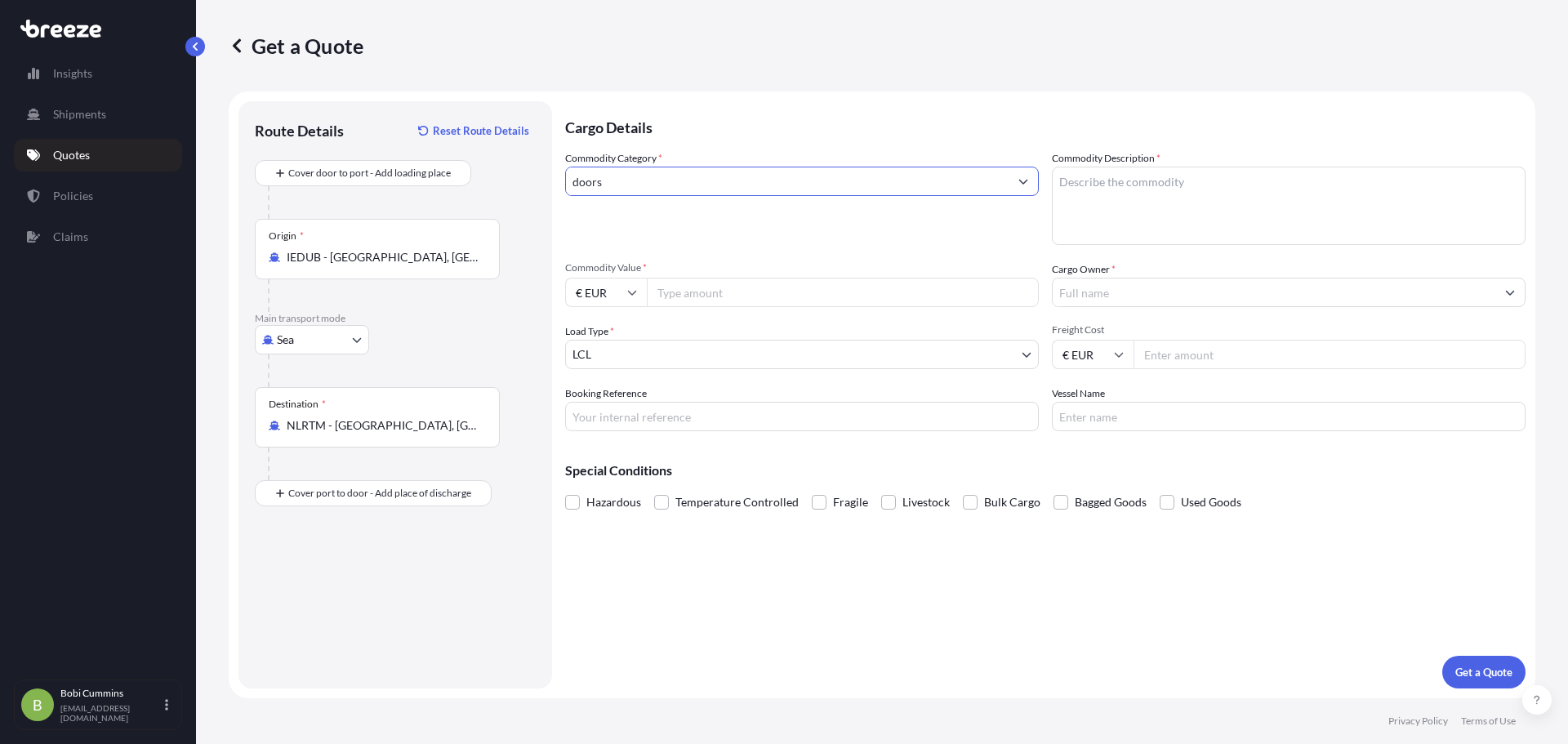
type input "doors"
click at [1175, 159] on div "Commodity Description *" at bounding box center [1289, 198] width 474 height 95
click at [1168, 196] on textarea "Commodity Description *" at bounding box center [1289, 206] width 474 height 79
click at [1220, 211] on textarea "Commodity Description *" at bounding box center [1289, 206] width 474 height 79
paste textarea "17 sets of solid core prehung doors, 1 set of sliding door, 17 door handles and…"
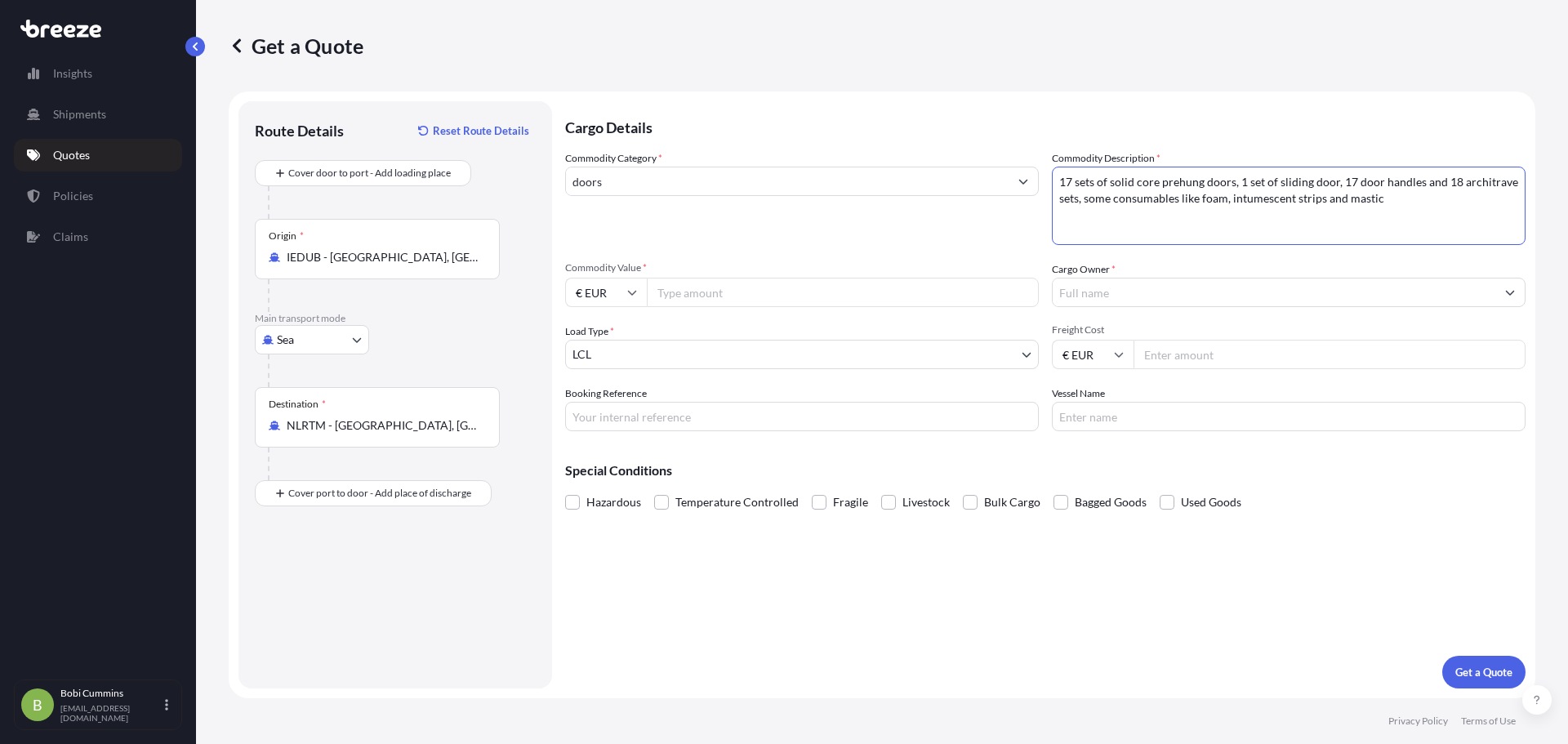
type textarea "17 sets of solid core prehung doors, 1 set of sliding door, 17 door handles and…"
click at [794, 294] on input "Commodity Value *" at bounding box center [842, 292] width 392 height 29
type input "19005"
click at [758, 352] on body "Insights Shipments Quotes Policies Claims B [PERSON_NAME] [PERSON_NAME][EMAIL_A…" at bounding box center [784, 372] width 1568 height 744
click at [705, 422] on input "Booking Reference" at bounding box center [801, 416] width 474 height 29
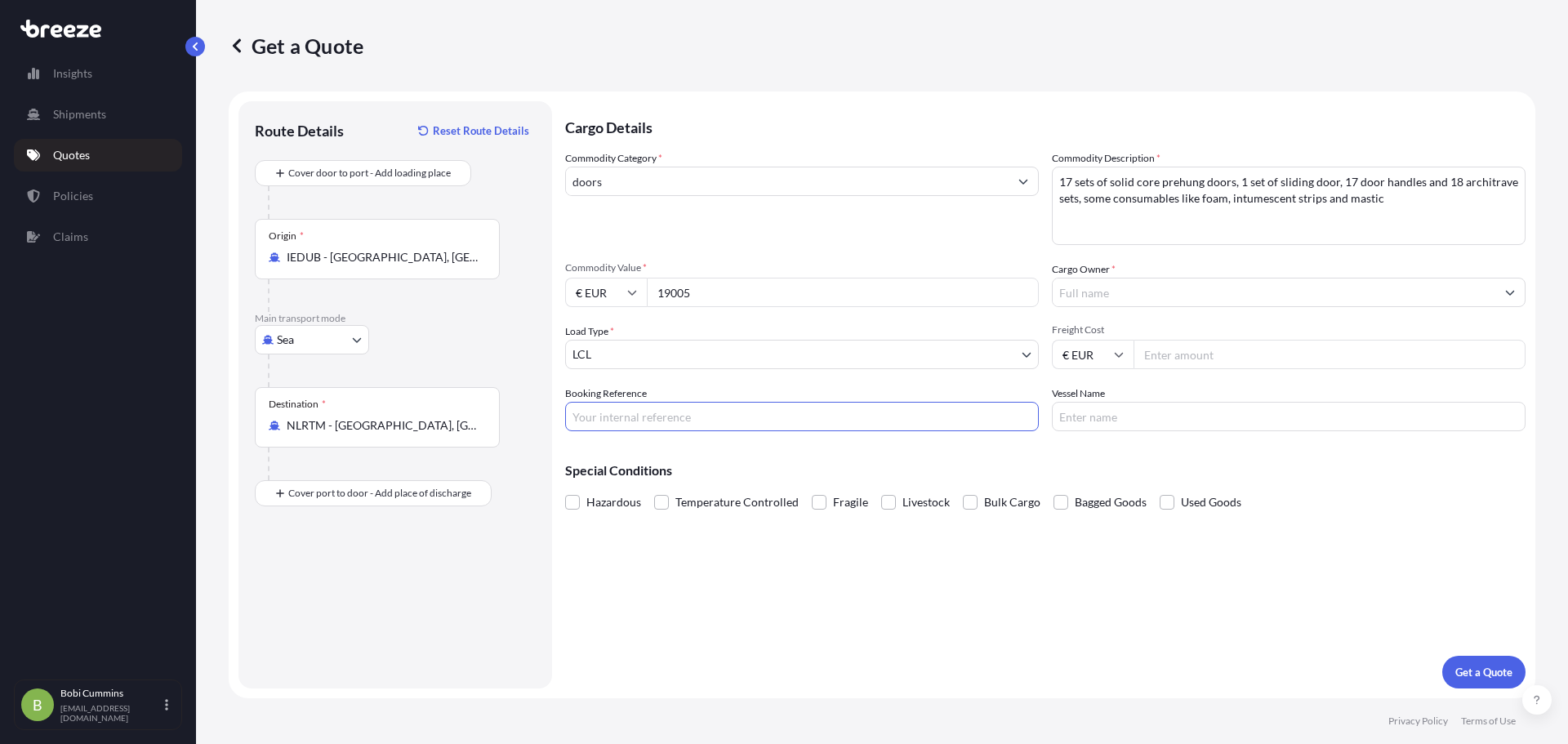
click at [1127, 299] on input "Cargo Owner *" at bounding box center [1274, 292] width 442 height 29
click at [1116, 299] on input "Cargo Owner *" at bounding box center [1274, 292] width 442 height 29
paste input "[EMAIL_ADDRESS][DOMAIN_NAME]"
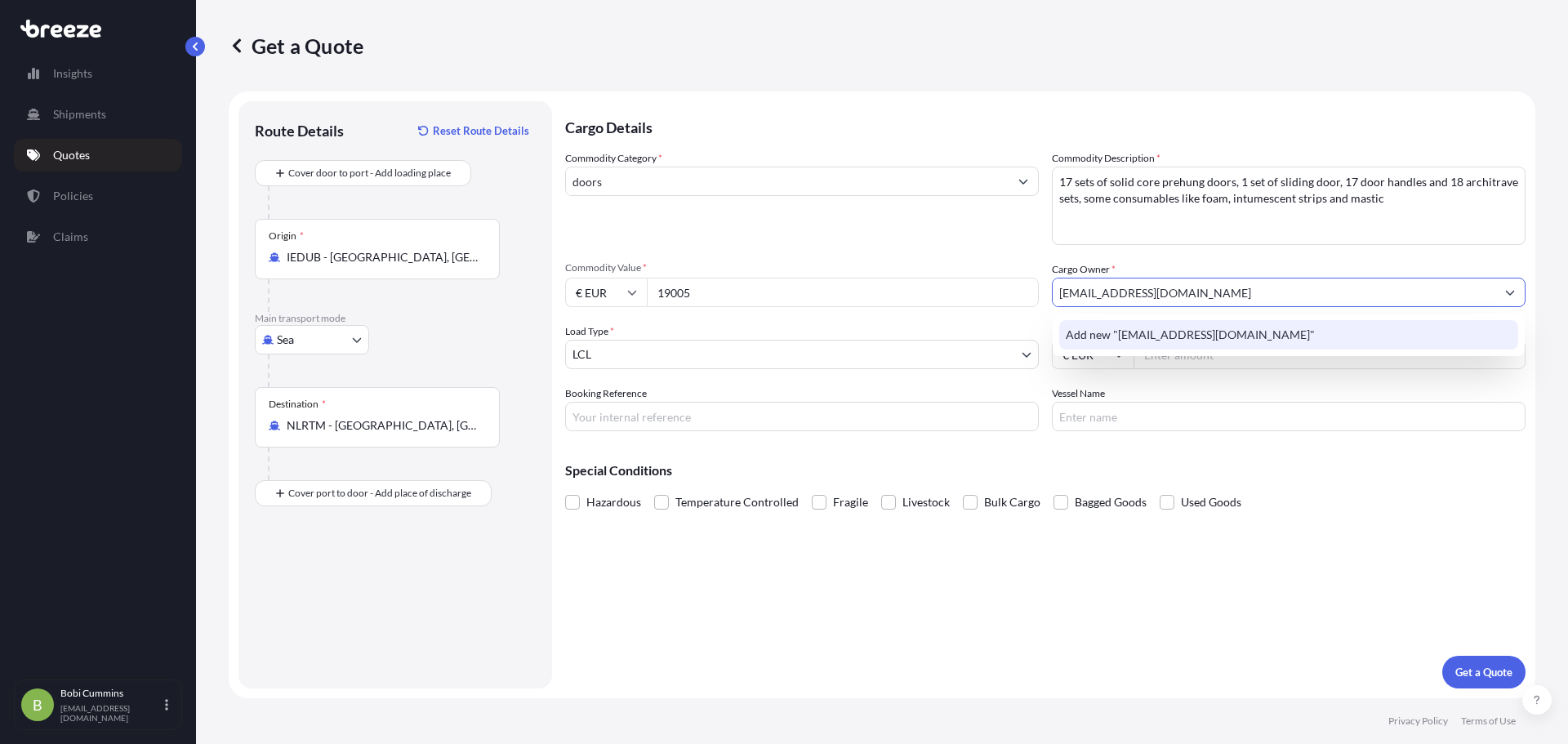
click at [1166, 343] on span "Add new "[EMAIL_ADDRESS][DOMAIN_NAME]"" at bounding box center [1191, 335] width 250 height 16
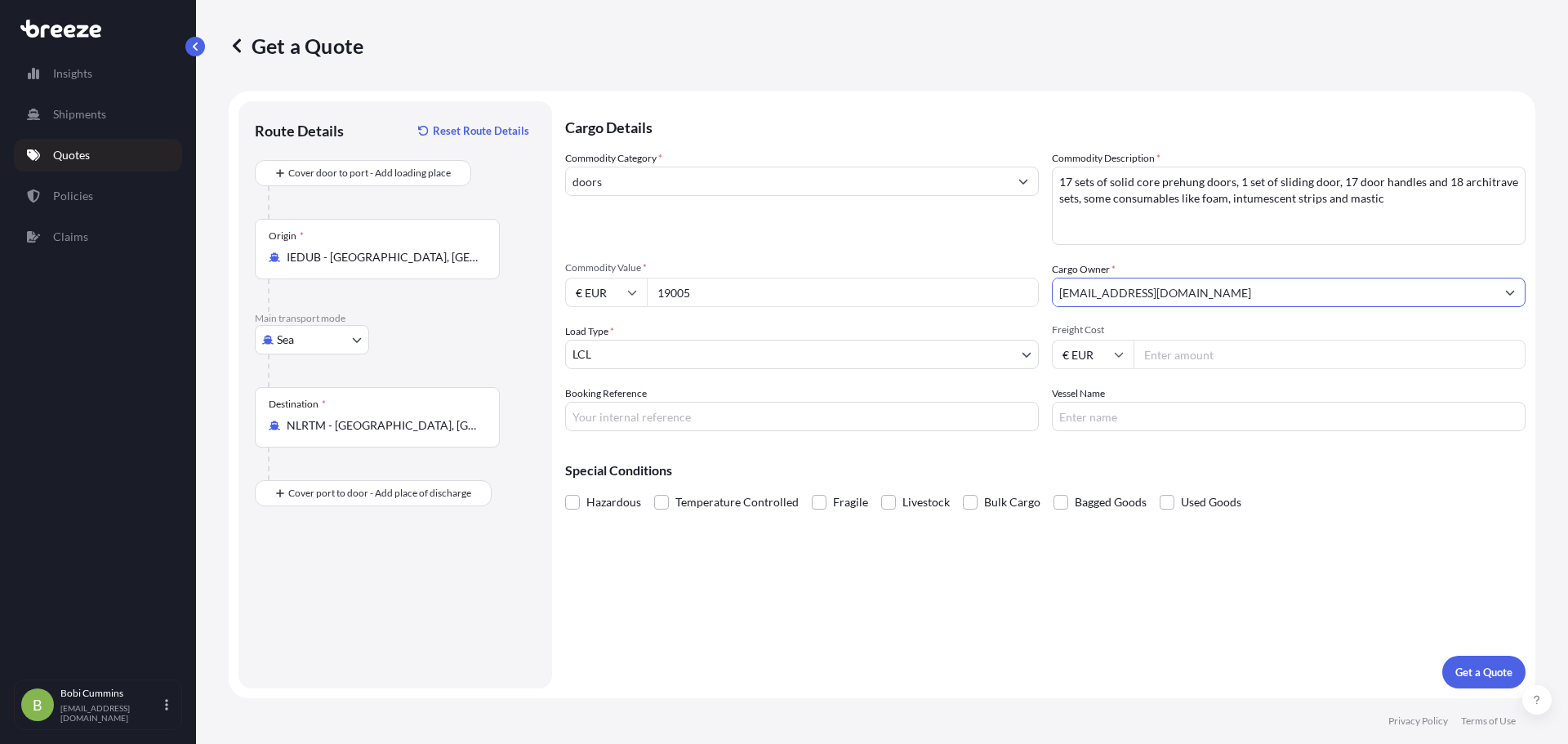
type input "[EMAIL_ADDRESS][DOMAIN_NAME]"
click at [1184, 362] on input "Freight Cost" at bounding box center [1329, 354] width 392 height 29
click at [1171, 357] on input "Freight Cost" at bounding box center [1329, 354] width 392 height 29
type input "995"
click at [1494, 677] on p "Get a Quote" at bounding box center [1483, 672] width 57 height 16
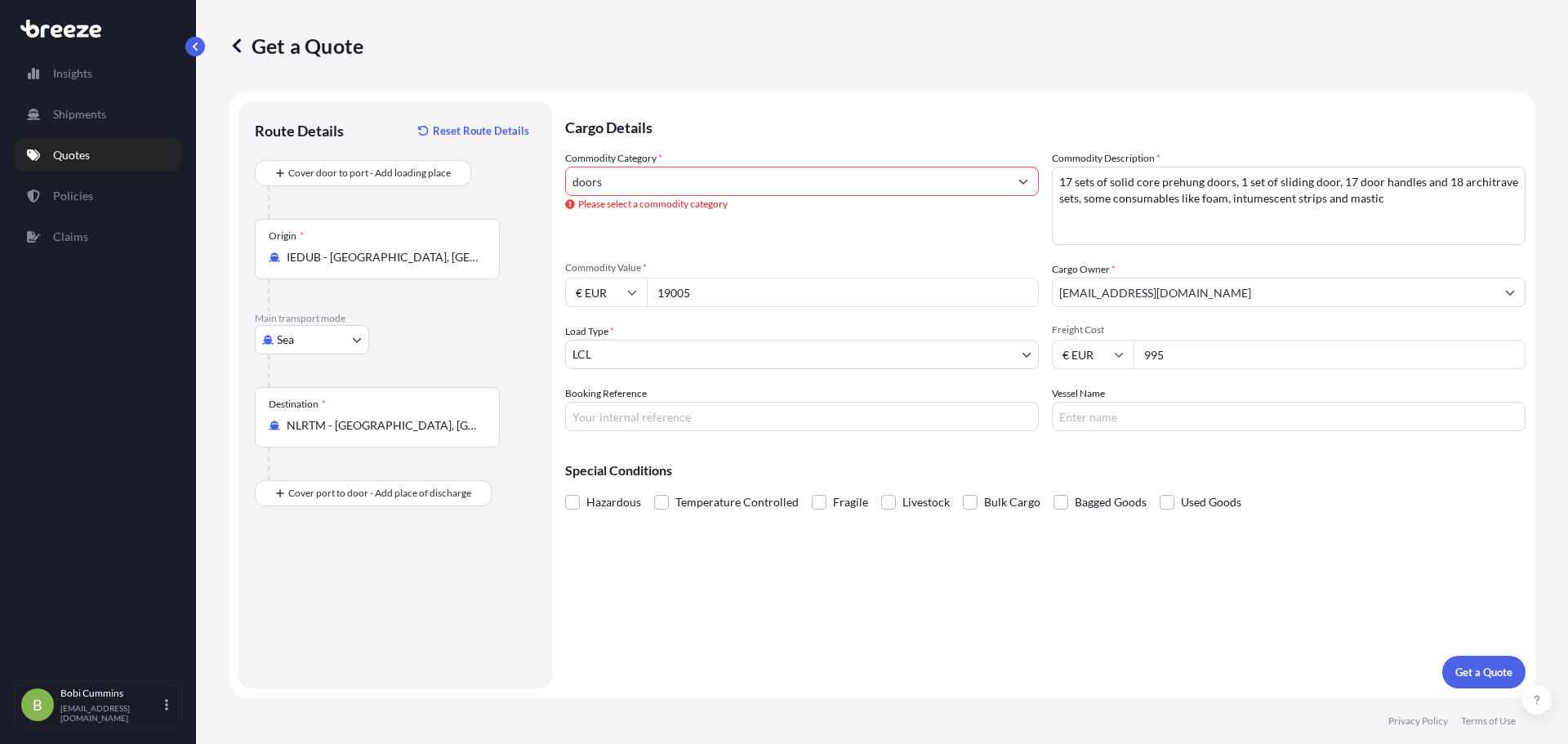
click at [825, 170] on input "doors" at bounding box center [786, 181] width 442 height 29
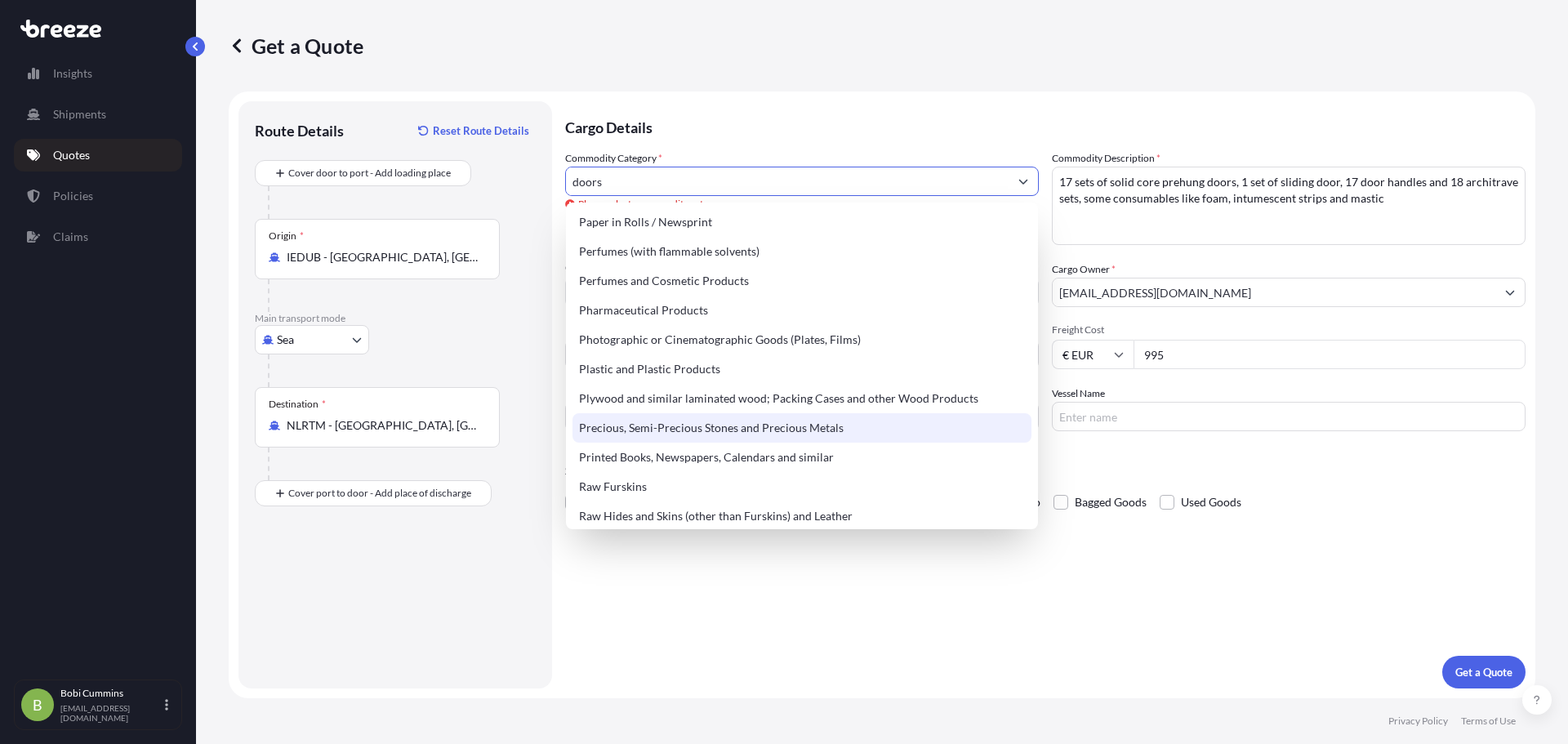
scroll to position [2824, 0]
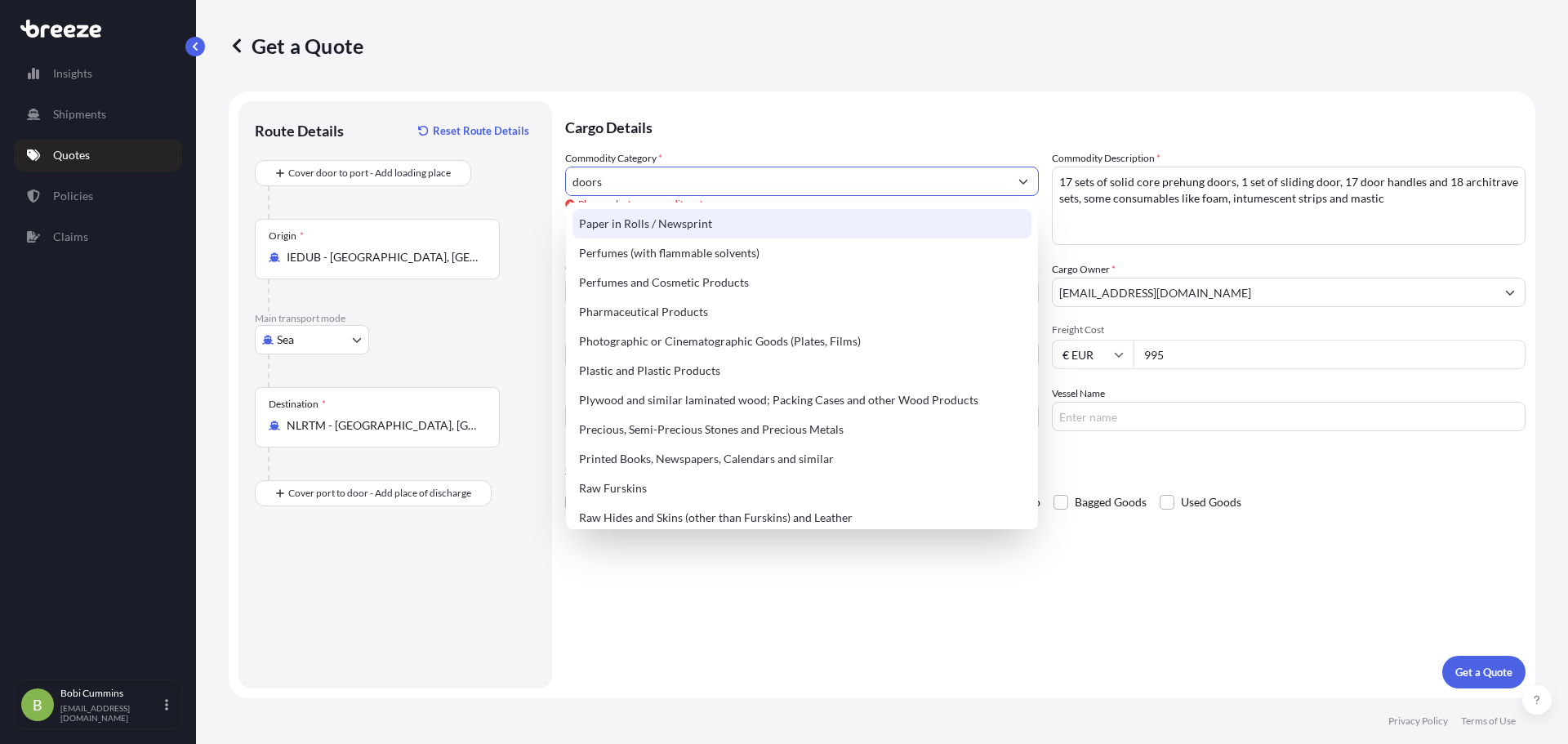
drag, startPoint x: 575, startPoint y: 178, endPoint x: 523, endPoint y: 178, distance: 52.0
click at [523, 178] on form "Route Details Reset Route Details Cover door to port - Add loading place Place …" at bounding box center [881, 395] width 1307 height 607
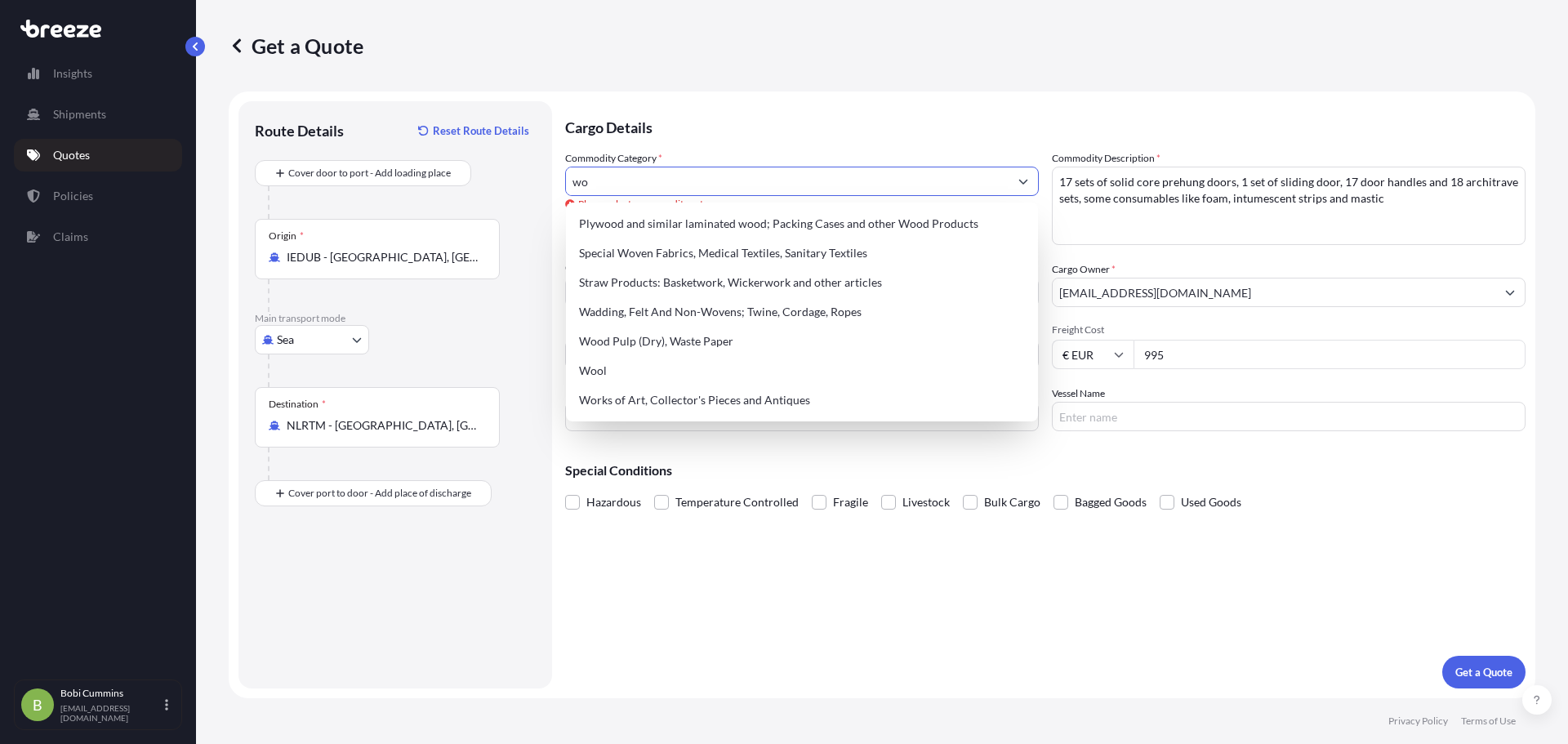
scroll to position [0, 0]
type input "w"
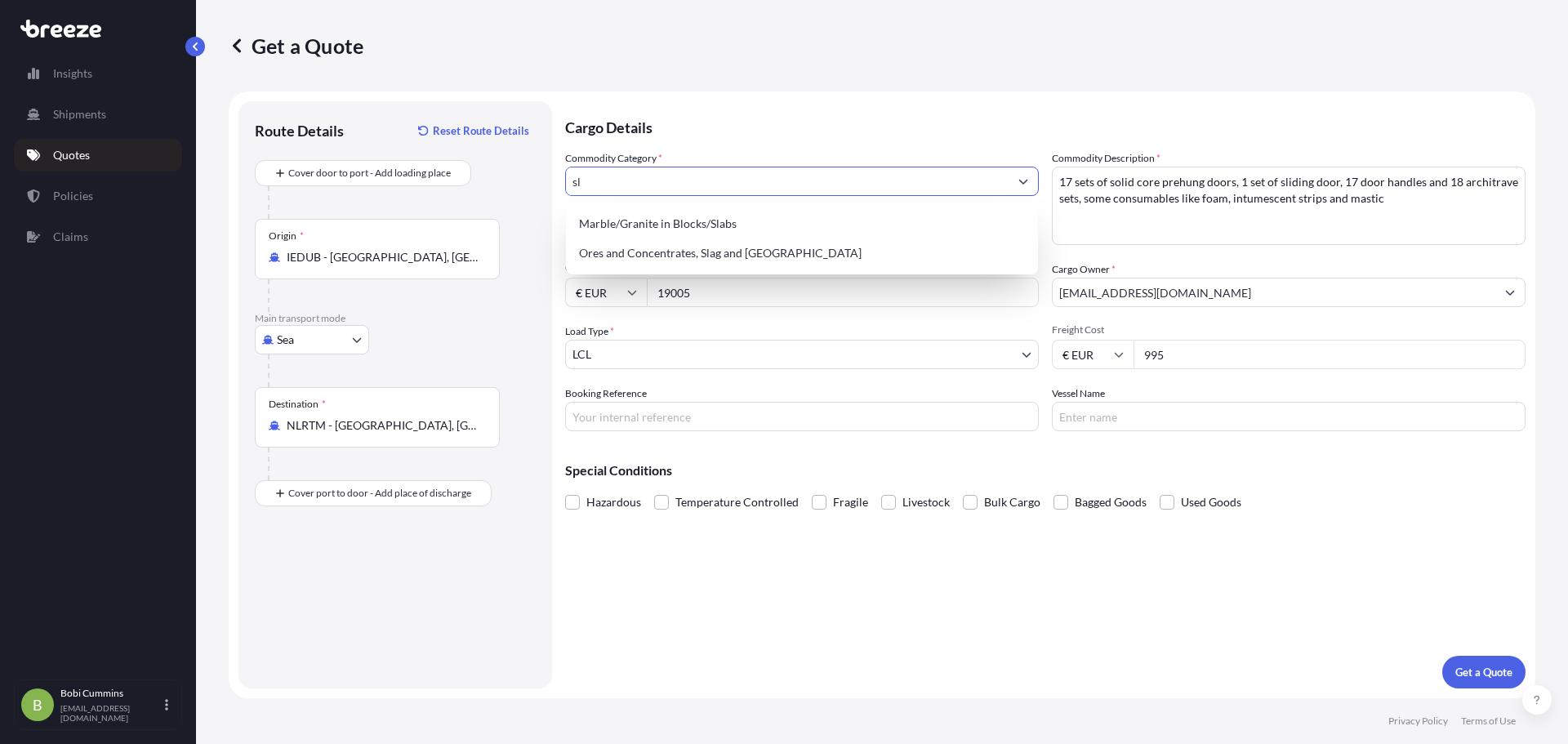
type input "s"
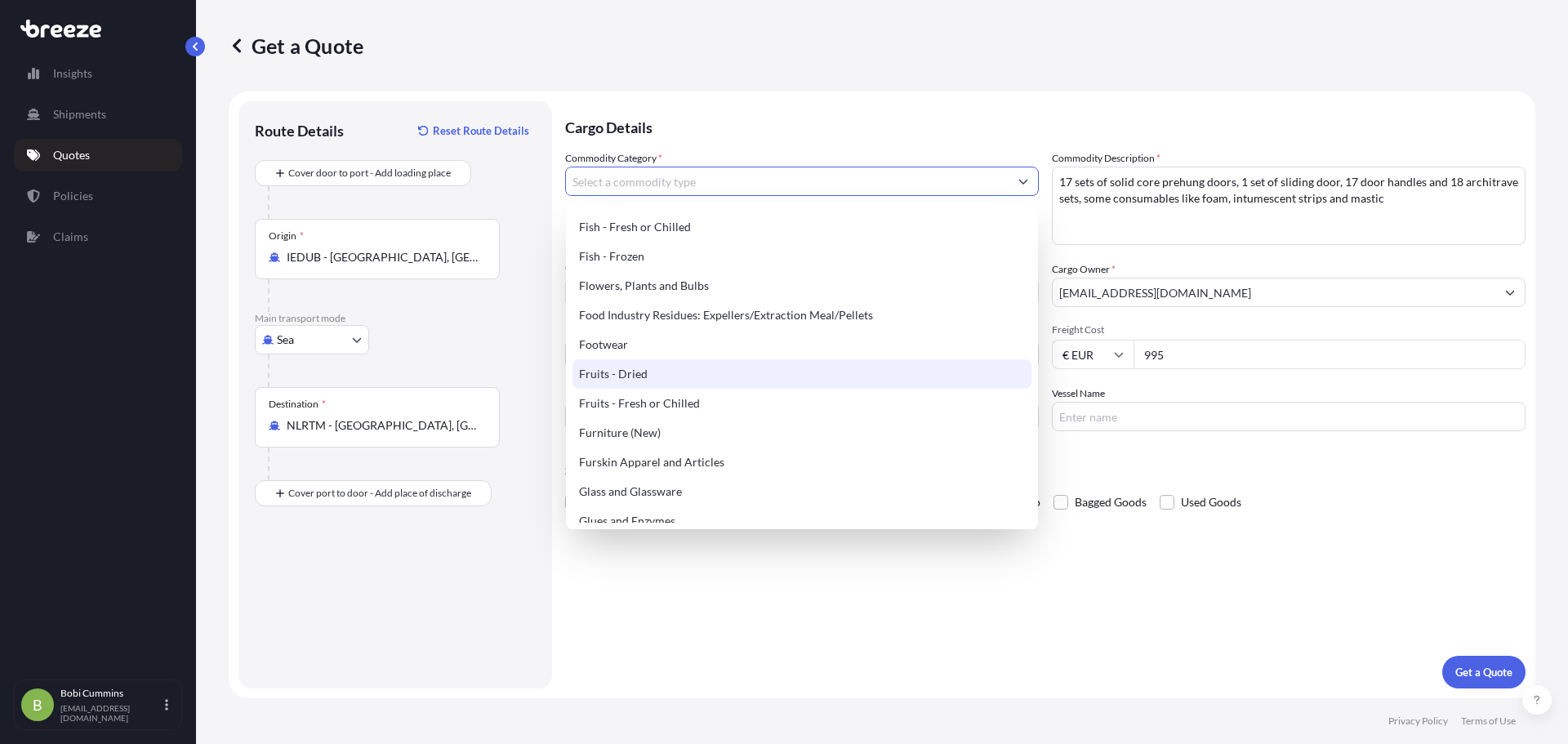
scroll to position [1225, 0]
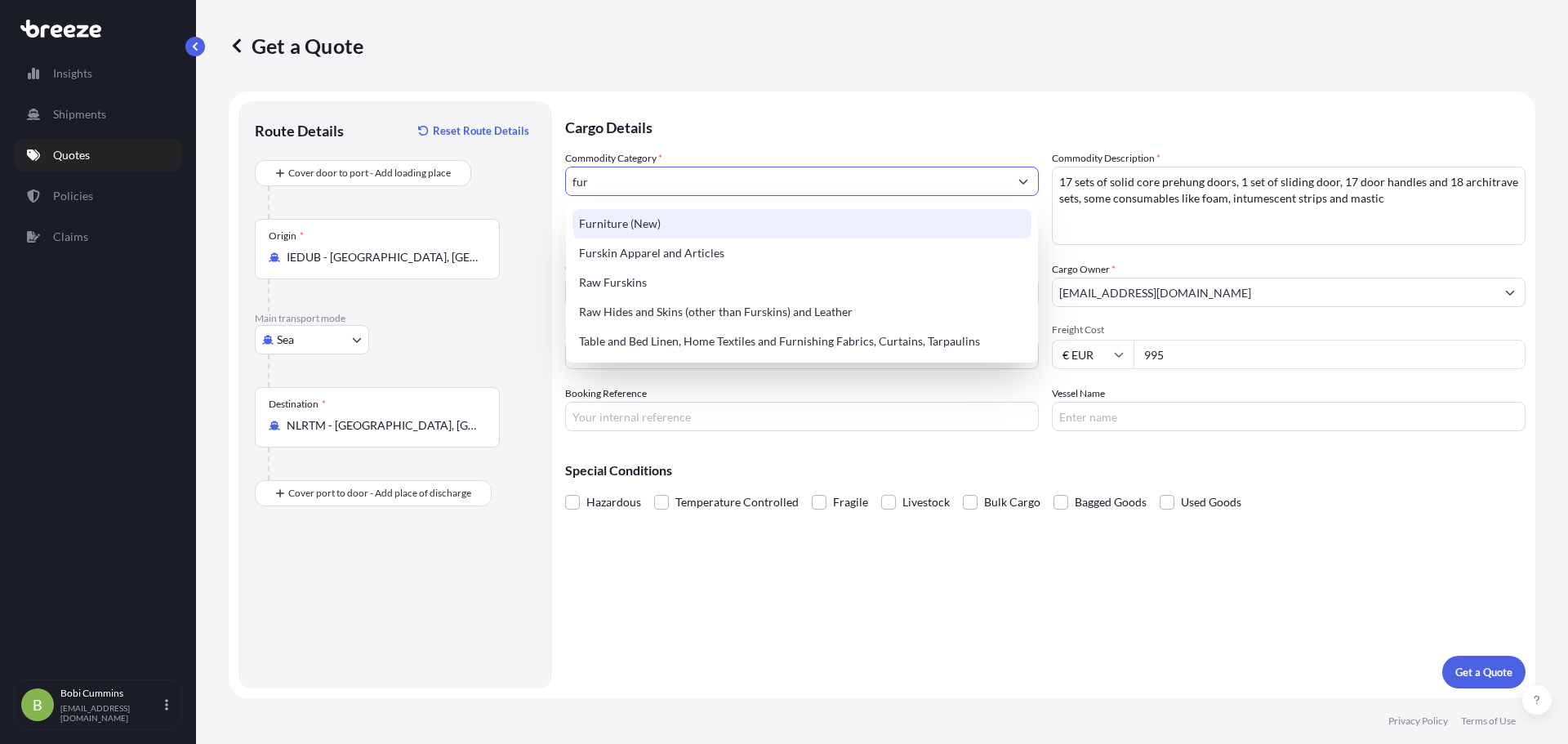
click at [650, 235] on div "Furniture (New)" at bounding box center [802, 223] width 459 height 29
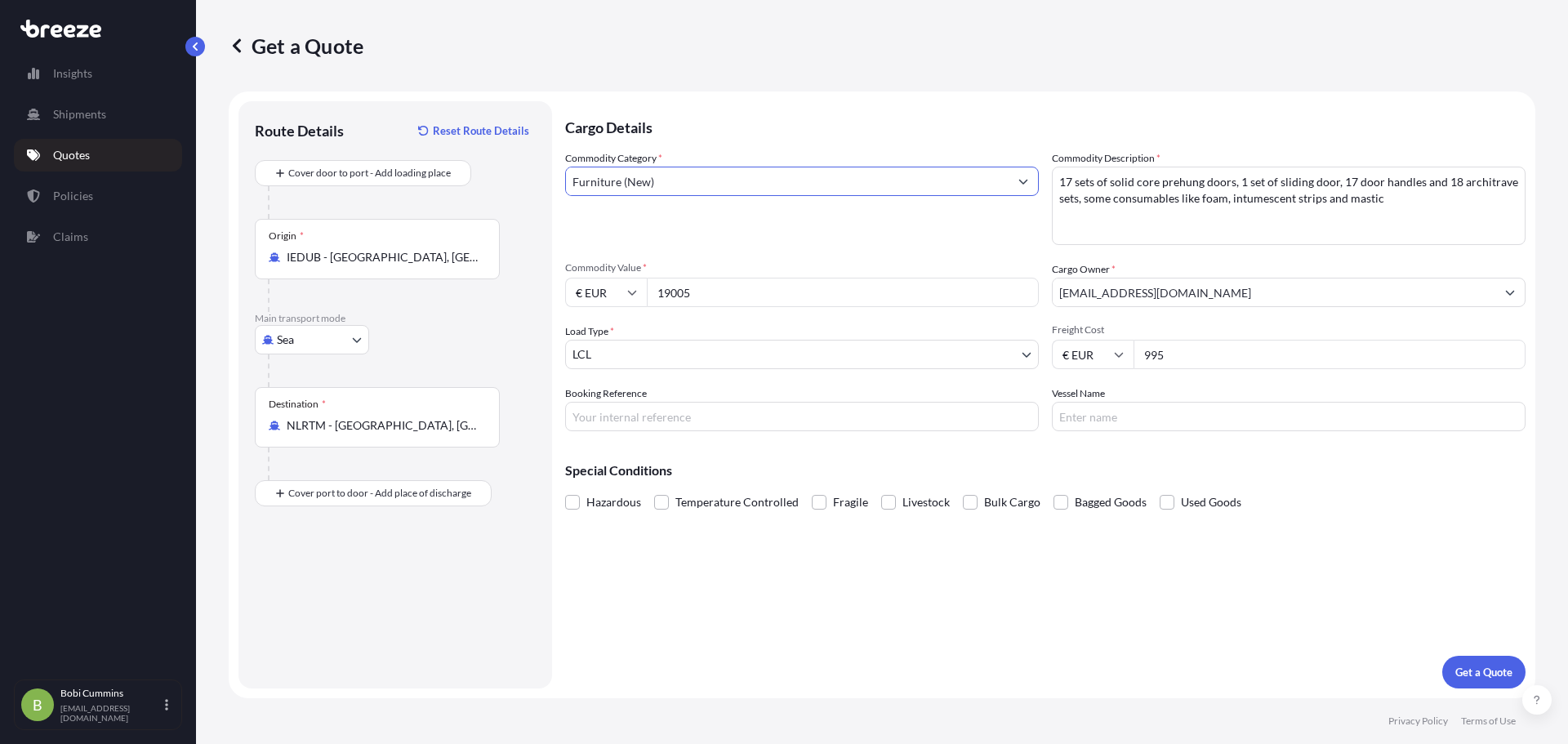
type input "Furniture (New)"
click at [1169, 223] on textarea "17 sets of solid core prehung doors, 1 set of sliding door, 17 door handles and…" at bounding box center [1289, 206] width 474 height 79
click at [1499, 676] on p "Get a Quote" at bounding box center [1483, 672] width 57 height 16
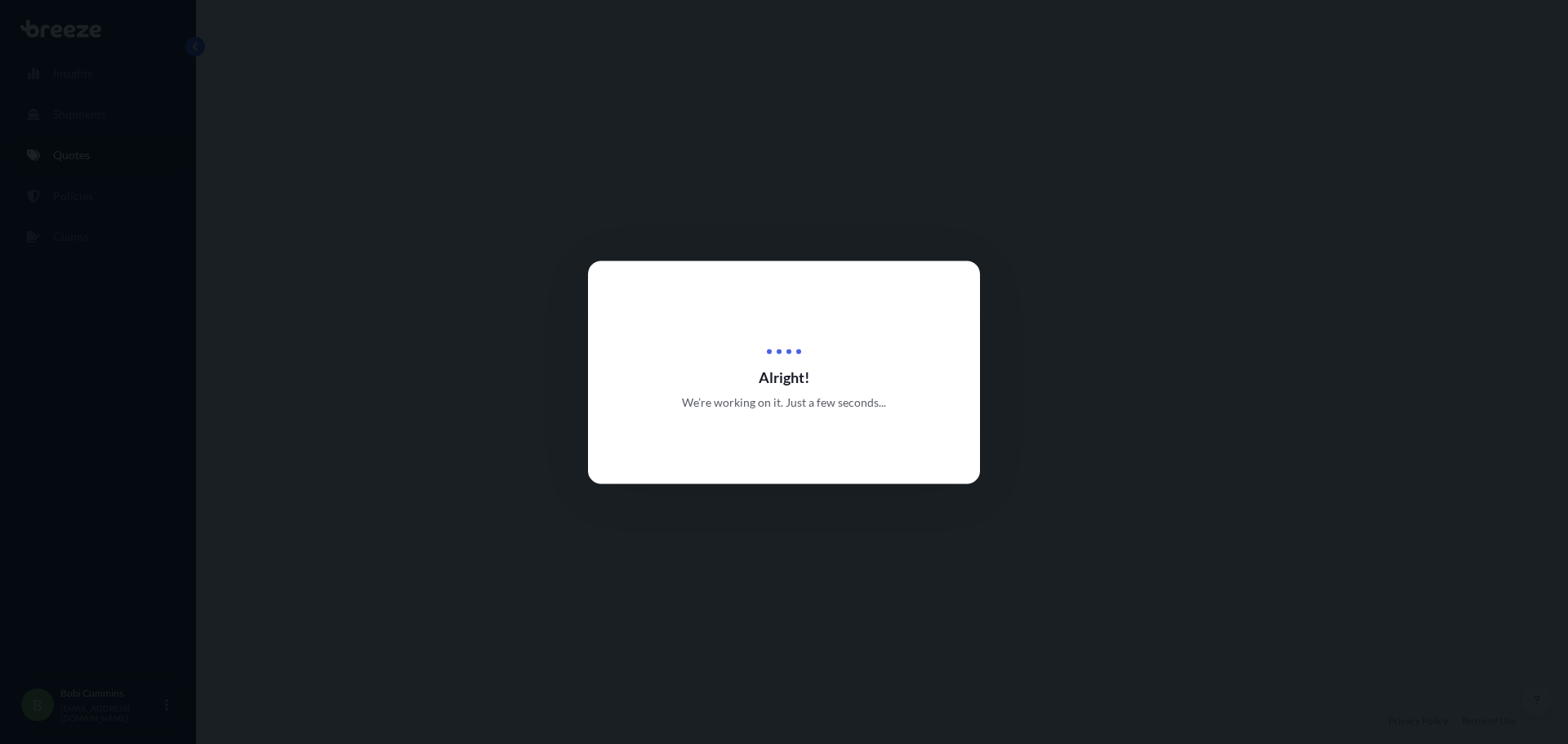
select select "Sea"
select select "1"
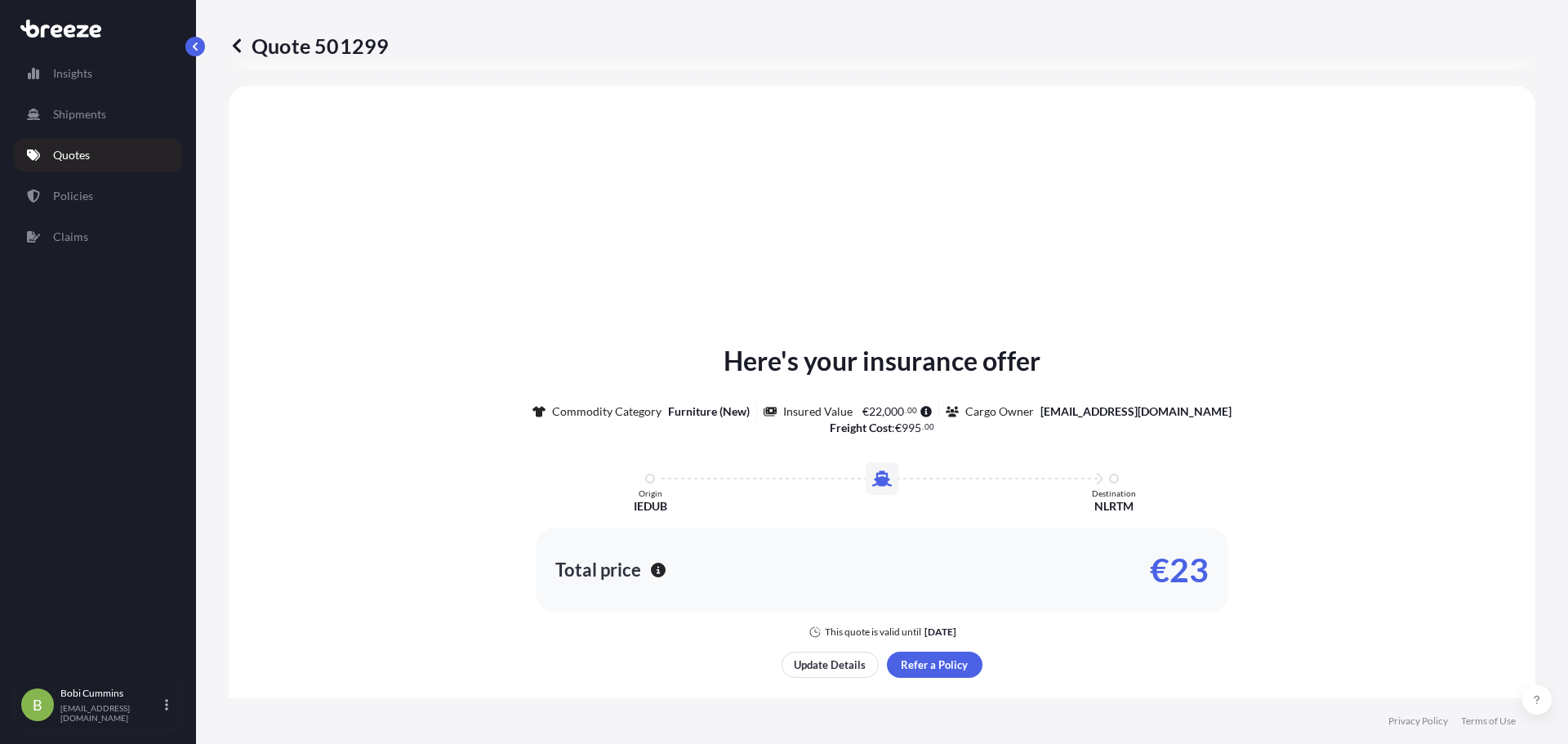
scroll to position [492, 0]
